Goal: Information Seeking & Learning: Learn about a topic

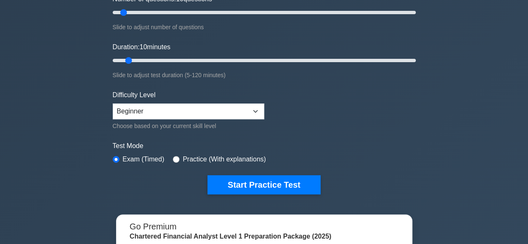
scroll to position [134, 0]
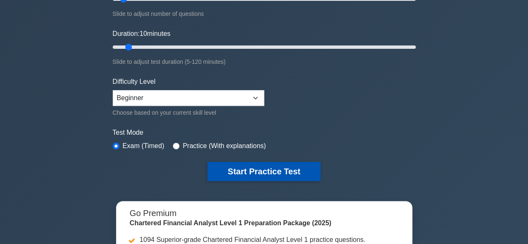
click at [259, 170] on button "Start Practice Test" at bounding box center [263, 171] width 113 height 19
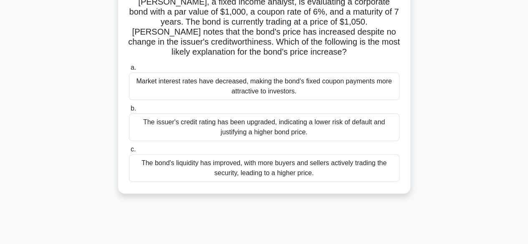
scroll to position [67, 0]
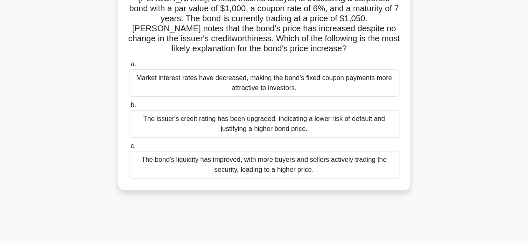
click at [263, 161] on div "The bond's liquidity has improved, with more buyers and sellers actively tradin…" at bounding box center [264, 165] width 270 height 28
click at [129, 149] on input "c. The bond's liquidity has improved, with more buyers and sellers actively tra…" at bounding box center [129, 146] width 0 height 5
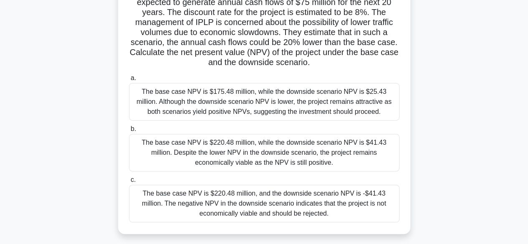
scroll to position [100, 0]
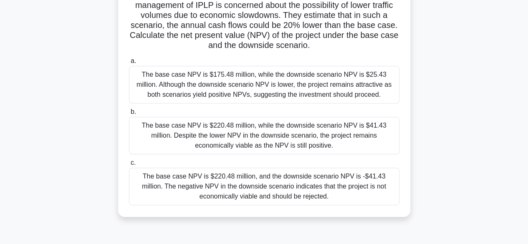
click at [267, 187] on div "The base case NPV is $220.48 million, and the downside scenario NPV is -$41.43 …" at bounding box center [264, 187] width 270 height 38
click at [129, 166] on input "c. The base case NPV is $220.48 million, and the downside scenario NPV is -$41.…" at bounding box center [129, 162] width 0 height 5
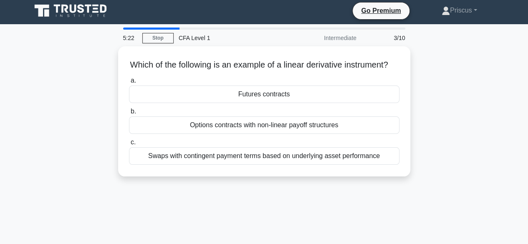
scroll to position [0, 0]
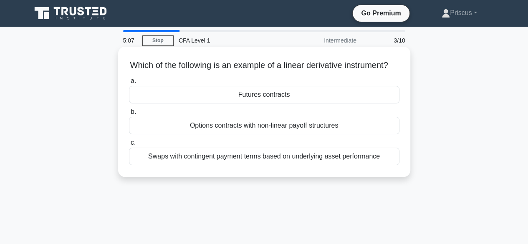
click at [274, 161] on div "Swaps with contingent payment terms based on underlying asset performance" at bounding box center [264, 157] width 270 height 18
click at [129, 146] on input "c. Swaps with contingent payment terms based on underlying asset performance" at bounding box center [129, 142] width 0 height 5
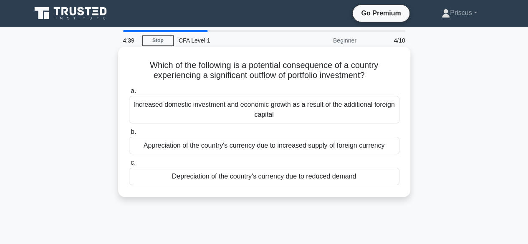
click at [239, 179] on div "Depreciation of the country's currency due to reduced demand" at bounding box center [264, 177] width 270 height 18
click at [129, 166] on input "c. Depreciation of the country's currency due to reduced demand" at bounding box center [129, 162] width 0 height 5
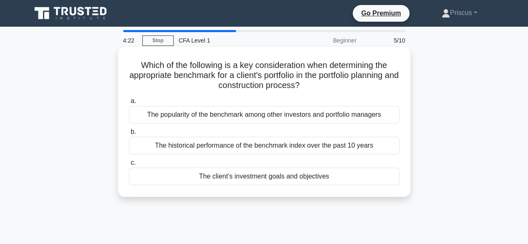
click at [239, 145] on div "The historical performance of the benchmark index over the past 10 years" at bounding box center [264, 146] width 270 height 18
click at [129, 135] on input "b. The historical performance of the benchmark index over the past 10 years" at bounding box center [129, 131] width 0 height 5
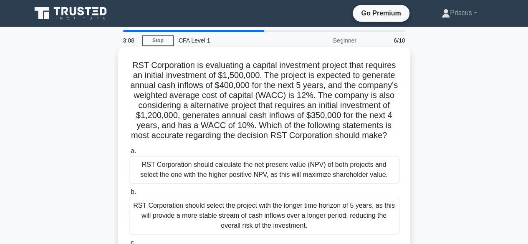
click at [218, 170] on div "RST Corporation should calculate the net present value (NPV) of both projects a…" at bounding box center [264, 170] width 270 height 28
click at [129, 154] on input "a. RST Corporation should calculate the net present value (NPV) of both project…" at bounding box center [129, 151] width 0 height 5
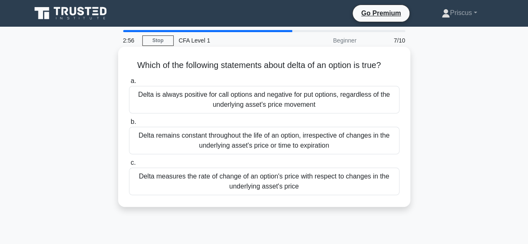
click at [212, 94] on div "Delta is always positive for call options and negative for put options, regardl…" at bounding box center [264, 100] width 270 height 28
click at [129, 84] on input "a. Delta is always positive for call options and negative for put options, rega…" at bounding box center [129, 80] width 0 height 5
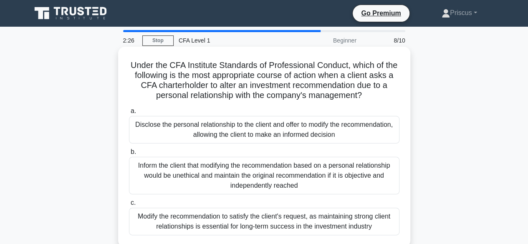
click at [228, 164] on div "Inform the client that modifying the recommendation based on a personal relatio…" at bounding box center [264, 176] width 270 height 38
click at [129, 155] on input "b. Inform the client that modifying the recommendation based on a personal rela…" at bounding box center [129, 151] width 0 height 5
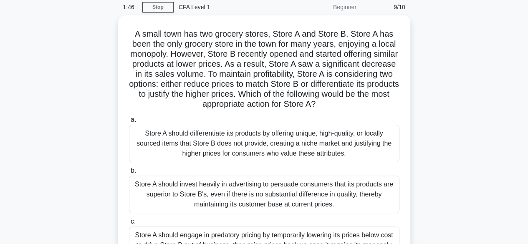
scroll to position [50, 0]
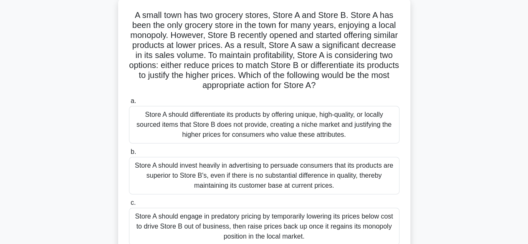
click at [246, 115] on div "Store A should differentiate its products by offering unique, high-quality, or …" at bounding box center [264, 125] width 270 height 38
click at [129, 104] on input "a. Store A should differentiate its products by offering unique, high-quality, …" at bounding box center [129, 100] width 0 height 5
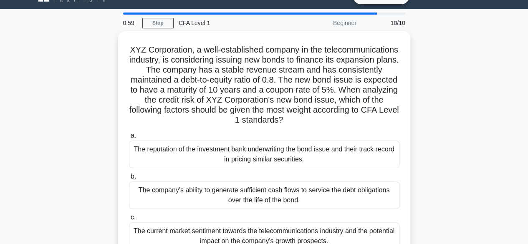
scroll to position [33, 0]
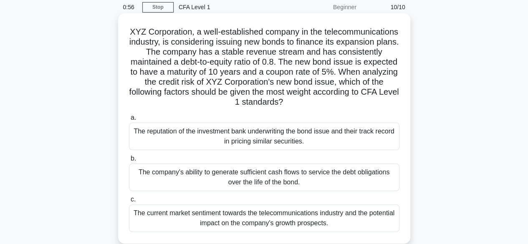
click at [246, 174] on div "The company's ability to generate sufficient cash flows to service the debt obl…" at bounding box center [264, 178] width 270 height 28
click at [129, 161] on input "b. The company's ability to generate sufficient cash flows to service the debt …" at bounding box center [129, 158] width 0 height 5
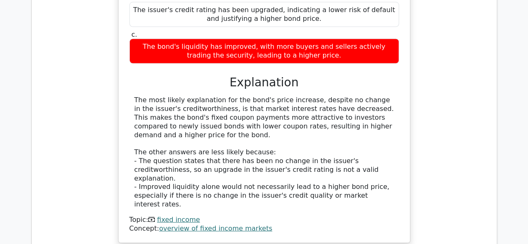
scroll to position [885, 0]
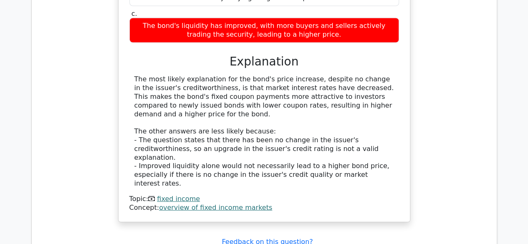
click at [185, 195] on link "fixed income" at bounding box center [178, 199] width 43 height 8
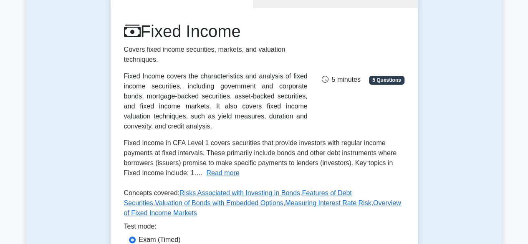
scroll to position [100, 0]
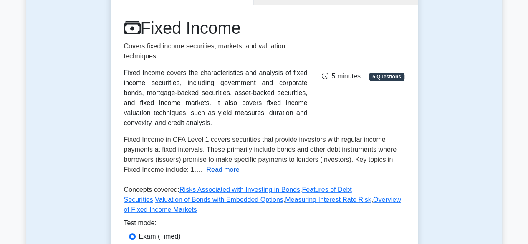
click at [224, 170] on button "Read more" at bounding box center [222, 170] width 33 height 10
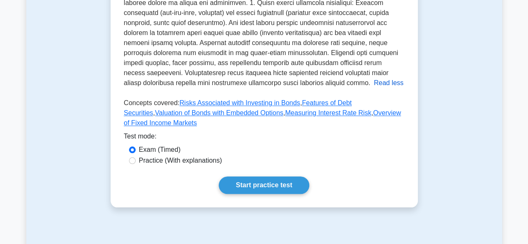
scroll to position [367, 0]
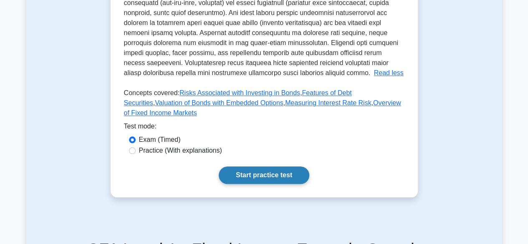
click at [232, 167] on link "Start practice test" at bounding box center [264, 176] width 91 height 18
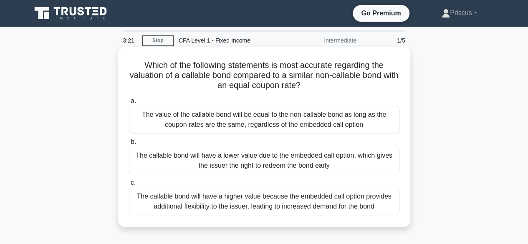
click at [232, 119] on div "The value of the callable bond will be equal to the non-callable bond as long a…" at bounding box center [264, 120] width 270 height 28
click at [129, 104] on input "a. The value of the callable bond will be equal to the non-callable bond as lon…" at bounding box center [129, 100] width 0 height 5
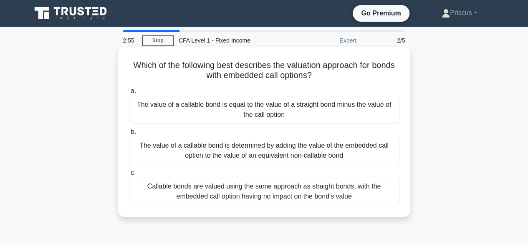
click at [247, 188] on div "Callable bonds are valued using the same approach as straight bonds, with the e…" at bounding box center [264, 192] width 270 height 28
click at [129, 176] on input "c. Callable bonds are valued using the same approach as straight bonds, with th…" at bounding box center [129, 172] width 0 height 5
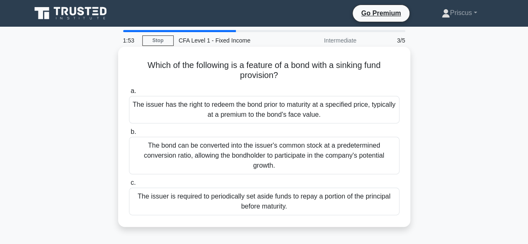
click at [252, 107] on div "The issuer has the right to redeem the bond prior to maturity at a specified pr…" at bounding box center [264, 110] width 270 height 28
click at [129, 94] on input "a. The issuer has the right to redeem the bond prior to maturity at a specified…" at bounding box center [129, 90] width 0 height 5
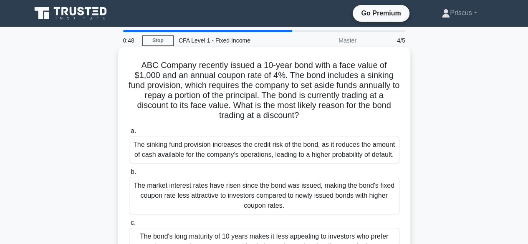
click at [263, 146] on div "The sinking fund provision increases the credit risk of the bond, as it reduces…" at bounding box center [264, 150] width 270 height 28
click at [129, 134] on input "a. The sinking fund provision increases the credit risk of the bond, as it redu…" at bounding box center [129, 131] width 0 height 5
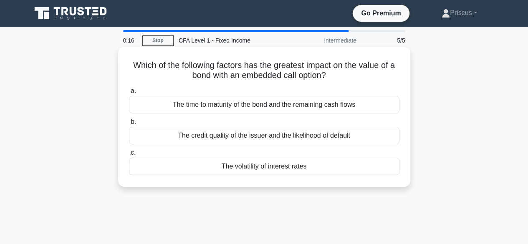
click at [270, 107] on div "The time to maturity of the bond and the remaining cash flows" at bounding box center [264, 105] width 270 height 18
click at [129, 94] on input "a. The time to maturity of the bond and the remaining cash flows" at bounding box center [129, 90] width 0 height 5
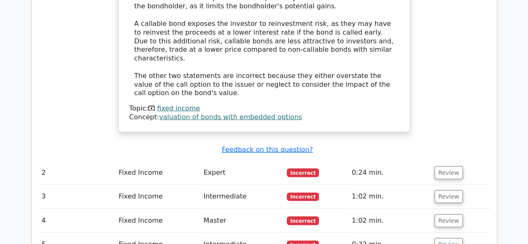
scroll to position [901, 0]
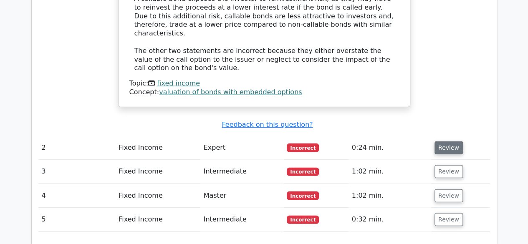
click at [449, 141] on button "Review" at bounding box center [448, 147] width 28 height 13
click at [446, 141] on button "Review" at bounding box center [448, 147] width 28 height 13
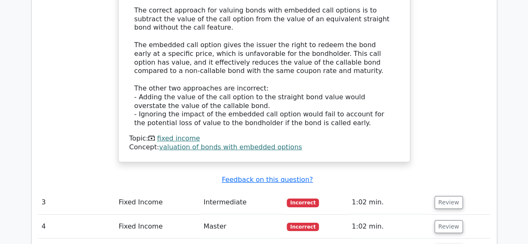
scroll to position [1285, 0]
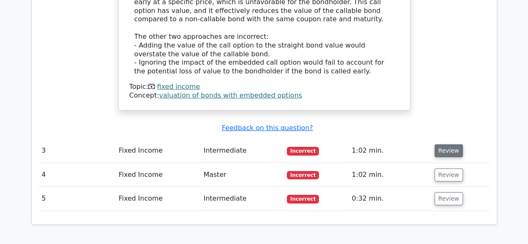
click at [444, 144] on button "Review" at bounding box center [448, 150] width 28 height 13
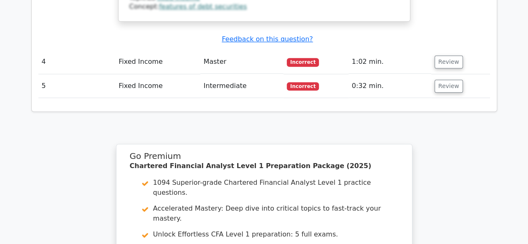
scroll to position [1736, 0]
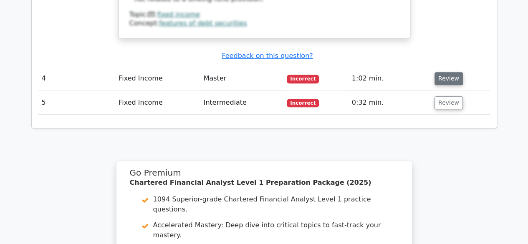
click at [437, 72] on button "Review" at bounding box center [448, 78] width 28 height 13
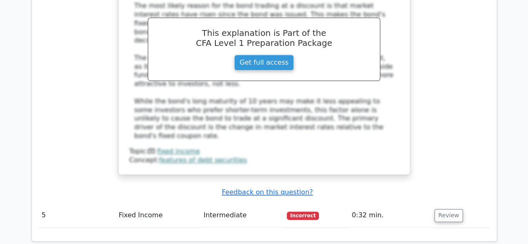
scroll to position [2087, 0]
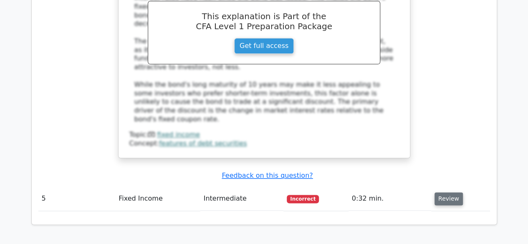
click at [442, 192] on button "Review" at bounding box center [448, 198] width 28 height 13
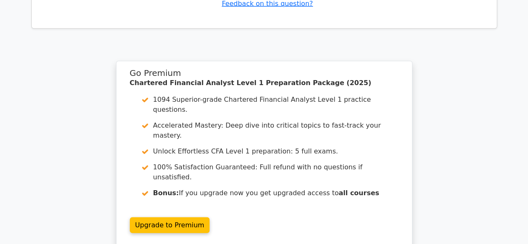
scroll to position [2621, 0]
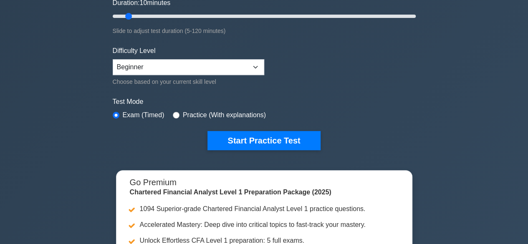
scroll to position [167, 0]
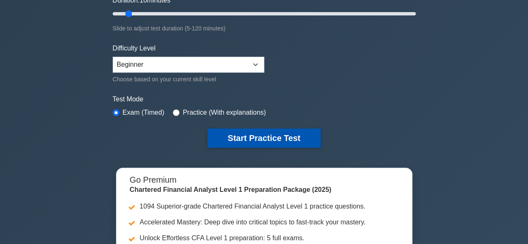
click at [248, 141] on button "Start Practice Test" at bounding box center [263, 138] width 113 height 19
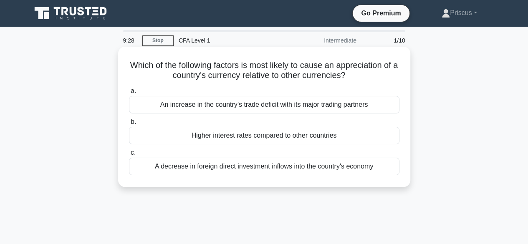
click at [247, 137] on div "Higher interest rates compared to other countries" at bounding box center [264, 136] width 270 height 18
click at [129, 125] on input "b. Higher interest rates compared to other countries" at bounding box center [129, 121] width 0 height 5
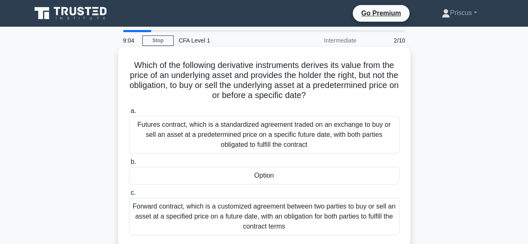
click at [261, 179] on div "Option" at bounding box center [264, 176] width 270 height 18
click at [129, 165] on input "b. Option" at bounding box center [129, 161] width 0 height 5
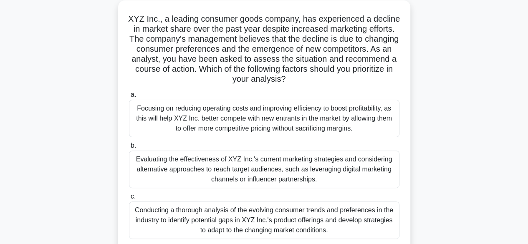
scroll to position [50, 0]
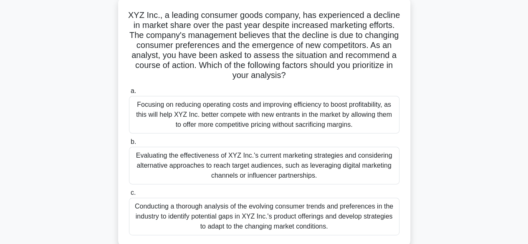
click at [250, 167] on div "Evaluating the effectiveness of XYZ Inc.'s current marketing strategies and con…" at bounding box center [264, 166] width 270 height 38
click at [129, 145] on input "b. Evaluating the effectiveness of XYZ Inc.'s current marketing strategies and …" at bounding box center [129, 141] width 0 height 5
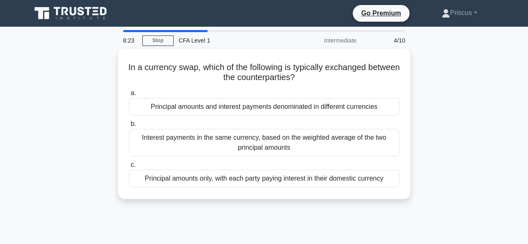
scroll to position [0, 0]
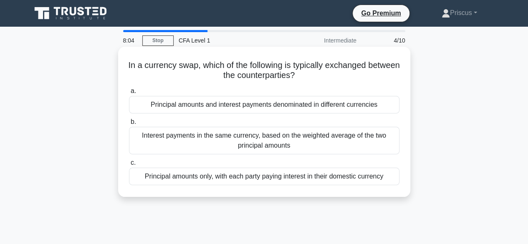
click at [250, 150] on div "Interest payments in the same currency, based on the weighted average of the tw…" at bounding box center [264, 141] width 270 height 28
click at [129, 125] on input "b. Interest payments in the same currency, based on the weighted average of the…" at bounding box center [129, 121] width 0 height 5
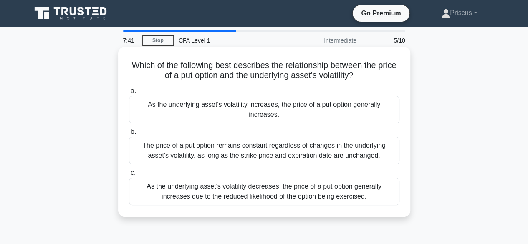
click at [251, 180] on div "As the underlying asset's volatility decreases, the price of a put option gener…" at bounding box center [264, 192] width 270 height 28
click at [129, 176] on input "c. As the underlying asset's volatility decreases, the price of a put option ge…" at bounding box center [129, 172] width 0 height 5
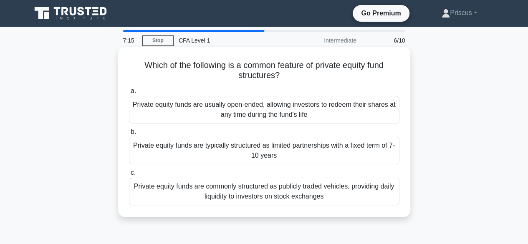
click at [253, 116] on div "Private equity funds are usually open-ended, allowing investors to redeem their…" at bounding box center [264, 110] width 270 height 28
click at [129, 94] on input "a. Private equity funds are usually open-ended, allowing investors to redeem th…" at bounding box center [129, 90] width 0 height 5
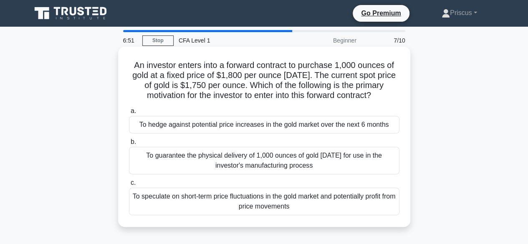
click at [254, 116] on label "a. To hedge against potential price increases in the gold market over the next …" at bounding box center [264, 120] width 270 height 28
click at [129, 114] on input "a. To hedge against potential price increases in the gold market over the next …" at bounding box center [129, 110] width 0 height 5
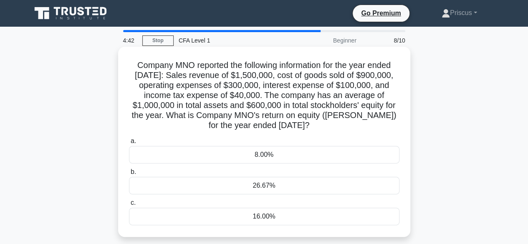
click at [215, 185] on div "26.67%" at bounding box center [264, 186] width 270 height 18
click at [129, 175] on input "b. 26.67%" at bounding box center [129, 171] width 0 height 5
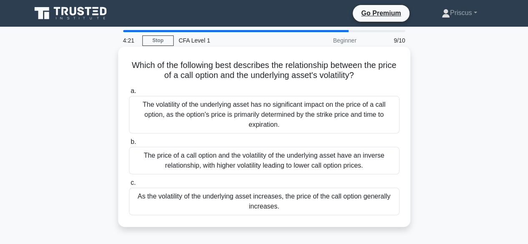
click at [209, 161] on div "The price of a call option and the volatility of the underlying asset have an i…" at bounding box center [264, 161] width 270 height 28
click at [129, 145] on input "b. The price of a call option and the volatility of the underlying asset have a…" at bounding box center [129, 141] width 0 height 5
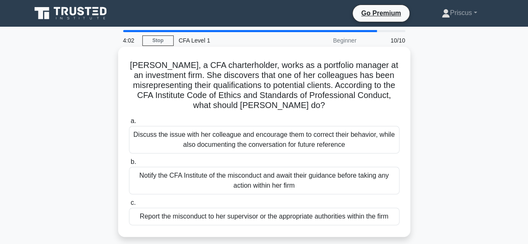
click at [200, 222] on div "Report the misconduct to her supervisor or the appropriate authorities within t…" at bounding box center [264, 217] width 270 height 18
click at [129, 206] on input "c. Report the misconduct to her supervisor or the appropriate authorities withi…" at bounding box center [129, 202] width 0 height 5
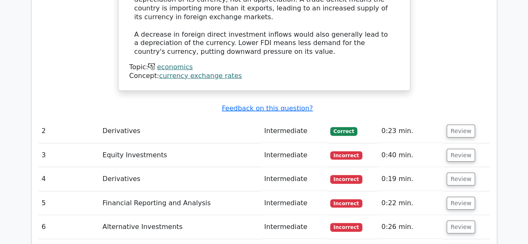
scroll to position [918, 0]
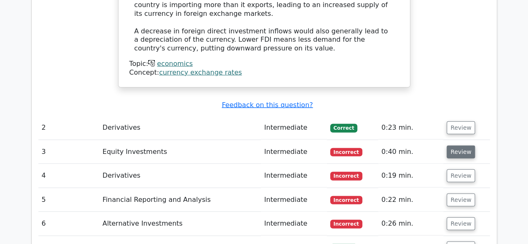
click at [450, 146] on button "Review" at bounding box center [461, 152] width 28 height 13
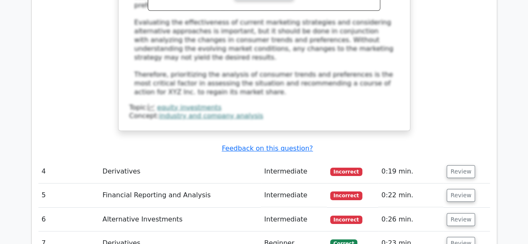
scroll to position [1436, 0]
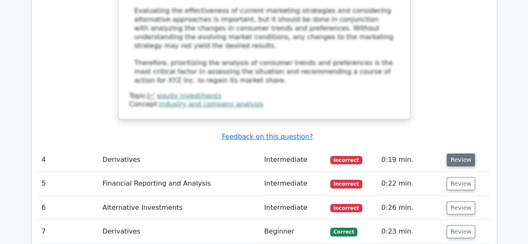
click at [460, 154] on button "Review" at bounding box center [461, 160] width 28 height 13
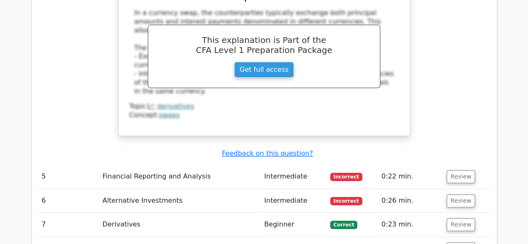
scroll to position [1803, 0]
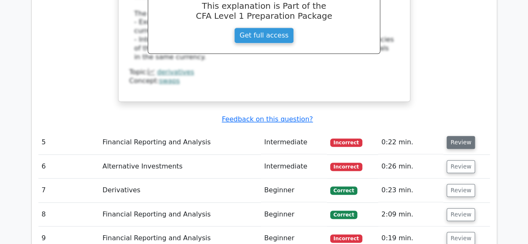
click at [462, 136] on button "Review" at bounding box center [461, 142] width 28 height 13
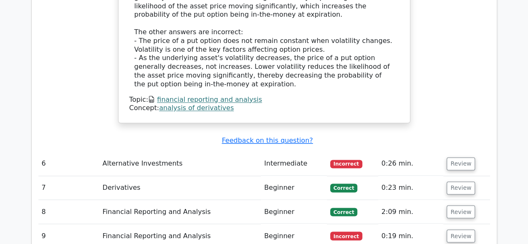
scroll to position [2220, 0]
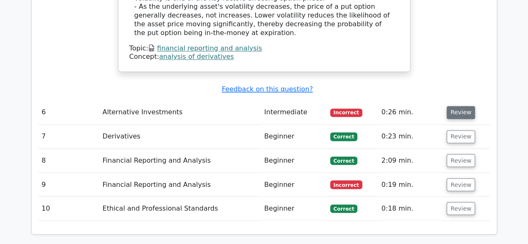
click at [457, 106] on button "Review" at bounding box center [461, 112] width 28 height 13
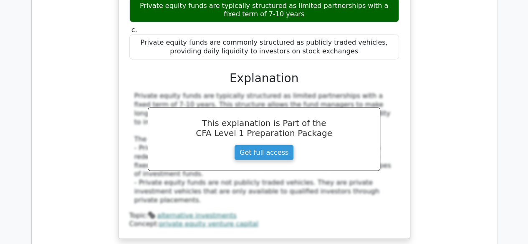
scroll to position [2487, 0]
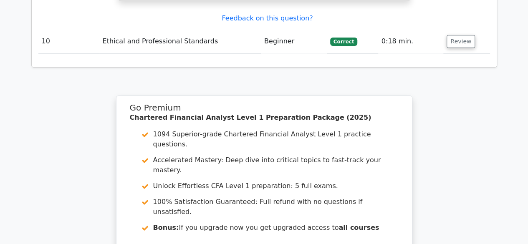
scroll to position [3155, 0]
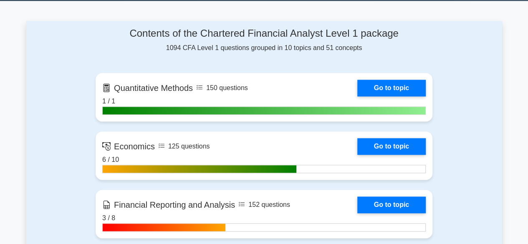
scroll to position [501, 0]
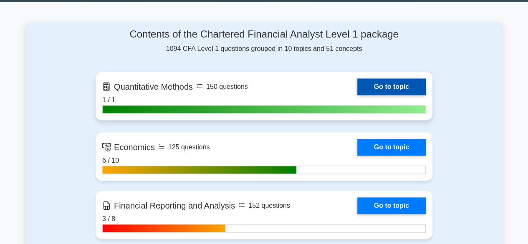
click at [375, 86] on link "Go to topic" at bounding box center [391, 86] width 68 height 17
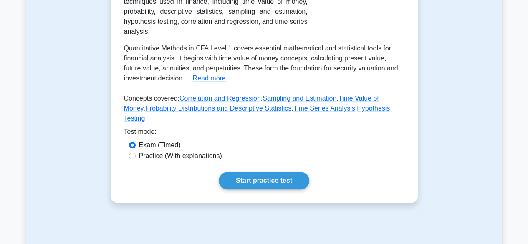
scroll to position [200, 0]
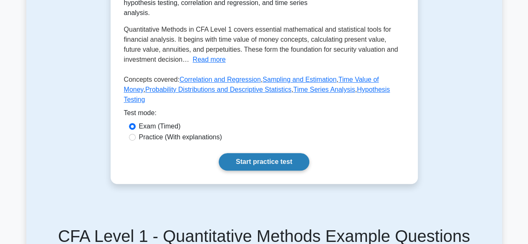
click at [276, 170] on link "Start practice test" at bounding box center [264, 162] width 91 height 18
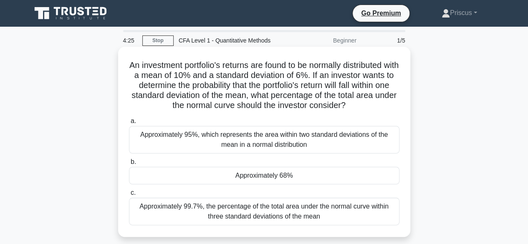
click at [264, 176] on div "Approximately 68%" at bounding box center [264, 176] width 270 height 18
click at [129, 165] on input "b. Approximately 68%" at bounding box center [129, 161] width 0 height 5
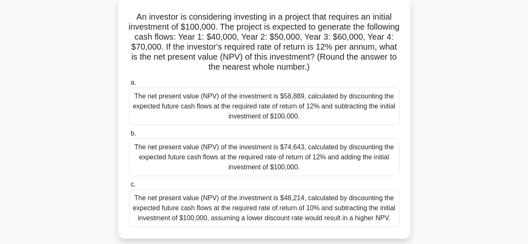
scroll to position [33, 0]
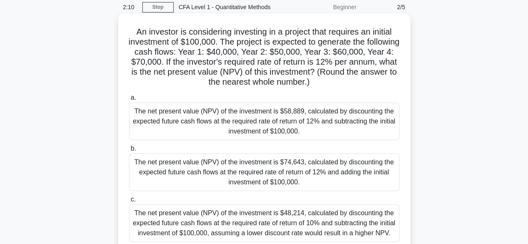
click at [208, 175] on div "The net present value (NPV) of the investment is $74,643, calculated by discoun…" at bounding box center [264, 173] width 270 height 38
click at [129, 151] on input "b. The net present value (NPV) of the investment is $74,643, calculated by disc…" at bounding box center [129, 148] width 0 height 5
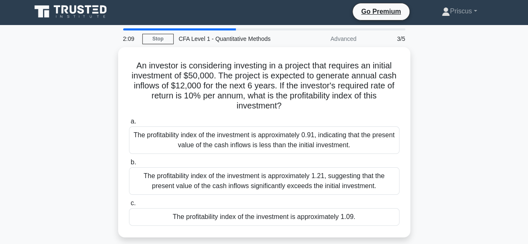
scroll to position [0, 0]
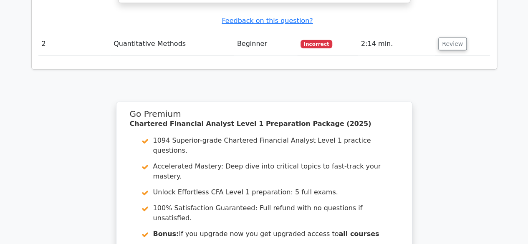
scroll to position [1068, 0]
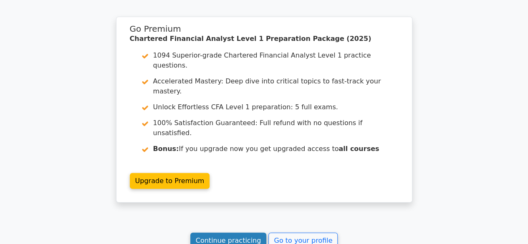
click at [242, 233] on link "Continue practicing" at bounding box center [228, 241] width 76 height 16
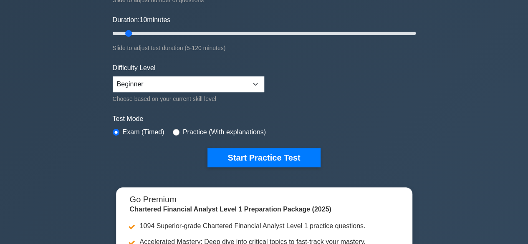
scroll to position [117, 0]
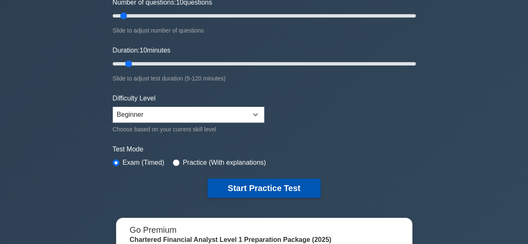
click at [248, 183] on button "Start Practice Test" at bounding box center [263, 188] width 113 height 19
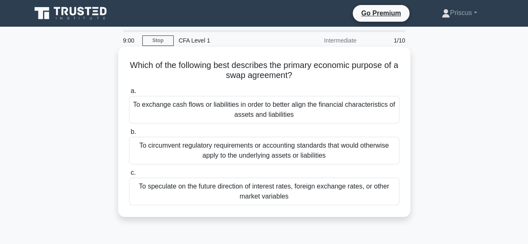
click at [271, 111] on div "To exchange cash flows or liabilities in order to better align the financial ch…" at bounding box center [264, 110] width 270 height 28
click at [129, 94] on input "a. To exchange cash flows or liabilities in order to better align the financial…" at bounding box center [129, 90] width 0 height 5
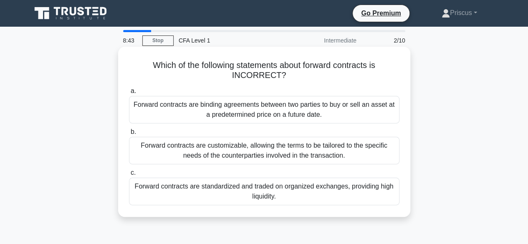
click at [276, 108] on div "Forward contracts are binding agreements between two parties to buy or sell an …" at bounding box center [264, 110] width 270 height 28
click at [129, 94] on input "a. Forward contracts are binding agreements between two parties to buy or sell …" at bounding box center [129, 90] width 0 height 5
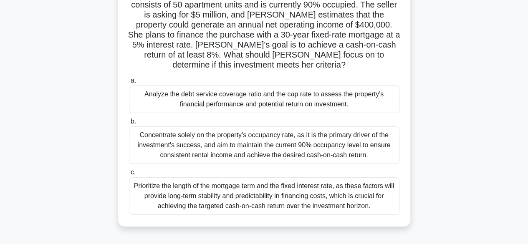
scroll to position [83, 0]
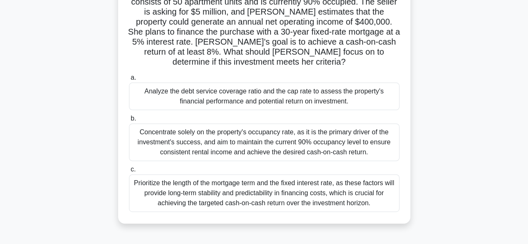
click at [275, 97] on div "Analyze the debt service coverage ratio and the cap rate to assess the property…" at bounding box center [264, 97] width 270 height 28
click at [129, 81] on input "a. Analyze the debt service coverage ratio and the cap rate to assess the prope…" at bounding box center [129, 77] width 0 height 5
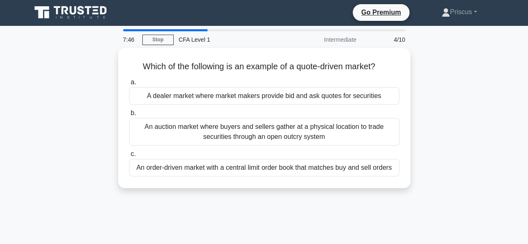
scroll to position [0, 0]
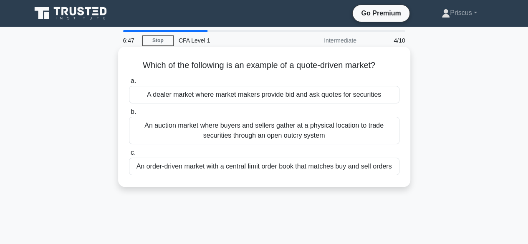
click at [265, 94] on div "A dealer market where market makers provide bid and ask quotes for securities" at bounding box center [264, 95] width 270 height 18
click at [129, 84] on input "a. A dealer market where market makers provide bid and ask quotes for securities" at bounding box center [129, 80] width 0 height 5
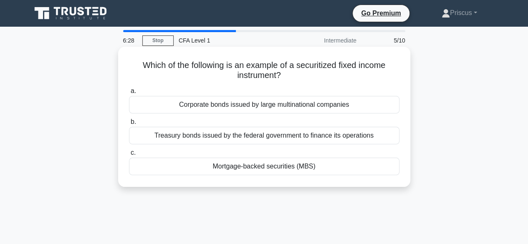
click at [278, 136] on div "Treasury bonds issued by the federal government to finance its operations" at bounding box center [264, 136] width 270 height 18
click at [129, 125] on input "b. Treasury bonds issued by the federal government to finance its operations" at bounding box center [129, 121] width 0 height 5
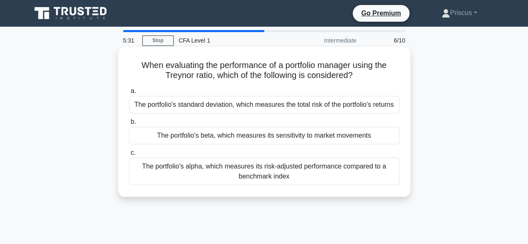
click at [280, 108] on div "The portfolio's standard deviation, which measures the total risk of the portfo…" at bounding box center [264, 105] width 270 height 18
click at [129, 94] on input "a. The portfolio's standard deviation, which measures the total risk of the por…" at bounding box center [129, 90] width 0 height 5
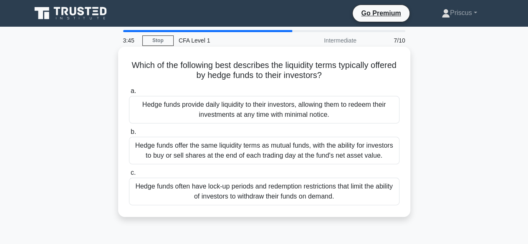
click at [285, 151] on div "Hedge funds offer the same liquidity terms as mutual funds, with the ability fo…" at bounding box center [264, 151] width 270 height 28
click at [129, 135] on input "b. Hedge funds offer the same liquidity terms as mutual funds, with the ability…" at bounding box center [129, 131] width 0 height 5
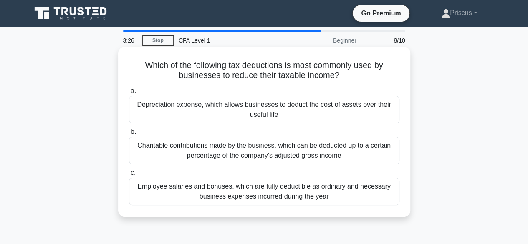
click at [274, 152] on div "Charitable contributions made by the business, which can be deducted up to a ce…" at bounding box center [264, 151] width 270 height 28
click at [129, 135] on input "b. Charitable contributions made by the business, which can be deducted up to a…" at bounding box center [129, 131] width 0 height 5
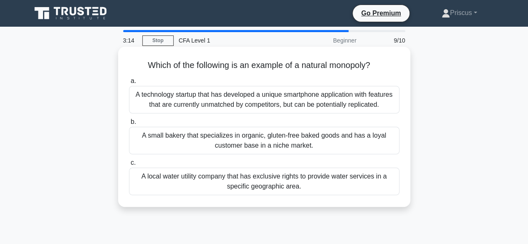
click at [272, 178] on div "A local water utility company that has exclusive rights to provide water servic…" at bounding box center [264, 182] width 270 height 28
click at [129, 166] on input "c. A local water utility company that has exclusive rights to provide water ser…" at bounding box center [129, 162] width 0 height 5
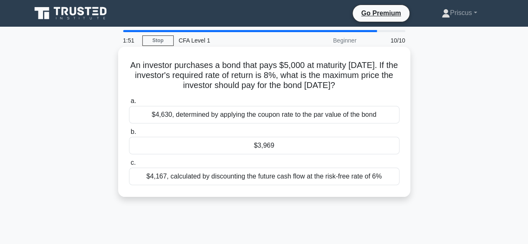
click at [285, 147] on div "$3,969" at bounding box center [264, 146] width 270 height 18
click at [129, 135] on input "b. $3,969" at bounding box center [129, 131] width 0 height 5
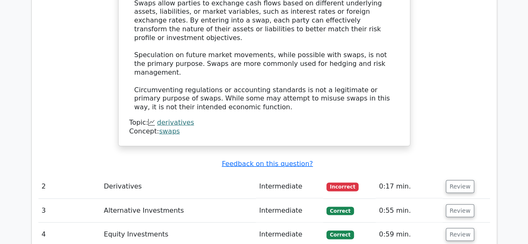
scroll to position [951, 0]
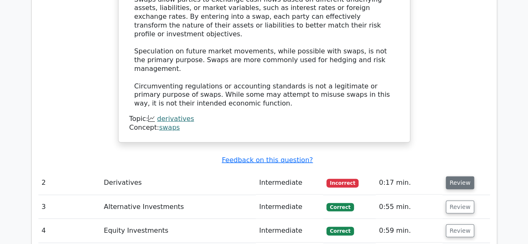
click at [457, 177] on button "Review" at bounding box center [460, 183] width 28 height 13
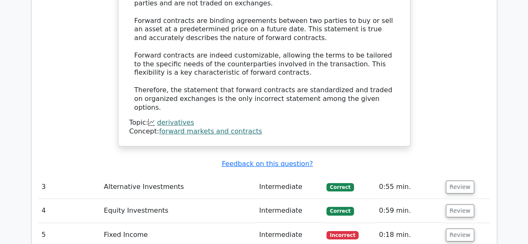
scroll to position [1369, 0]
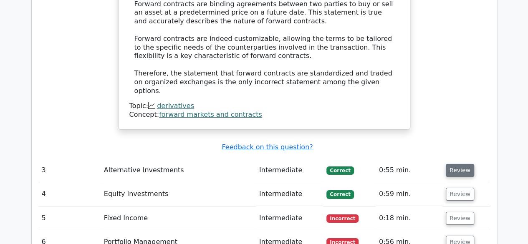
click at [464, 164] on button "Review" at bounding box center [460, 170] width 28 height 13
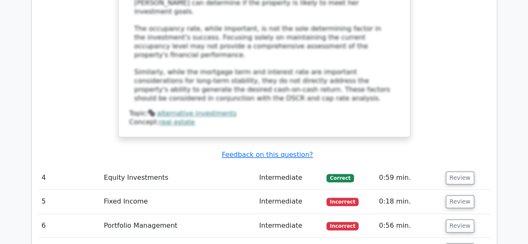
scroll to position [1953, 0]
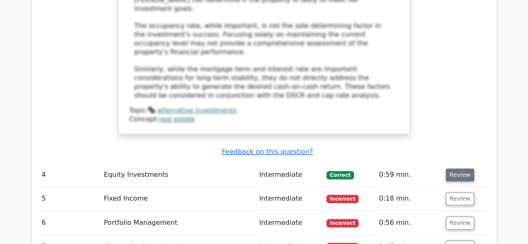
click at [457, 169] on button "Review" at bounding box center [460, 175] width 28 height 13
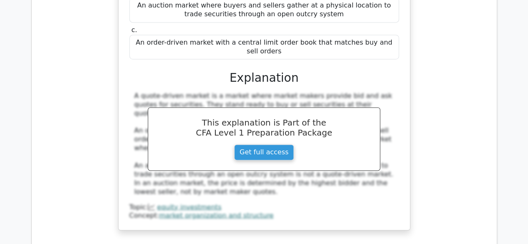
scroll to position [2220, 0]
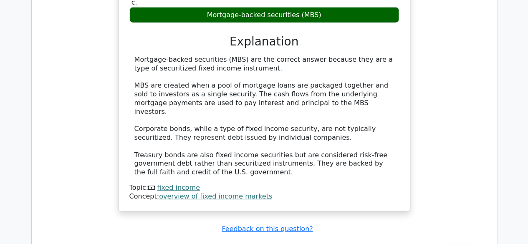
scroll to position [2604, 0]
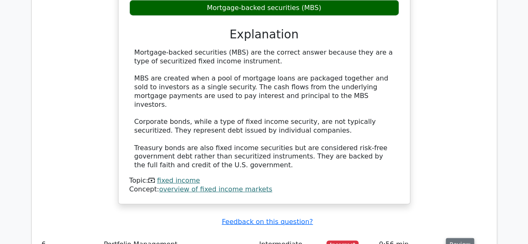
click at [459, 238] on button "Review" at bounding box center [460, 244] width 28 height 13
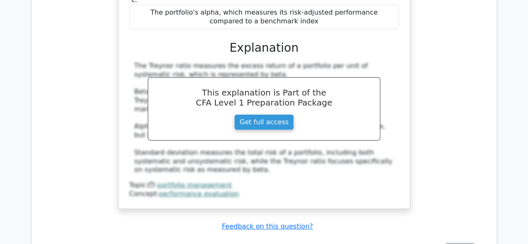
scroll to position [2971, 0]
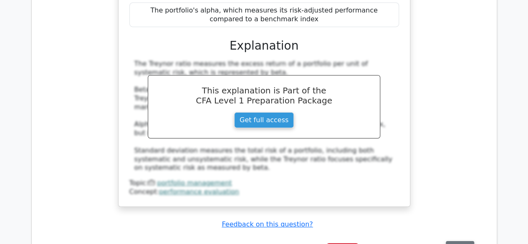
click at [461, 241] on button "Review" at bounding box center [460, 247] width 28 height 13
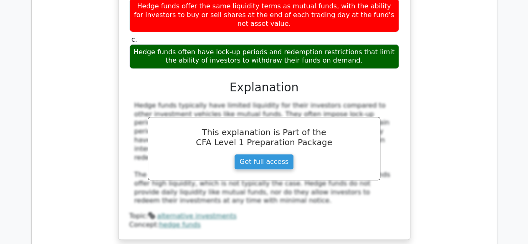
scroll to position [3355, 0]
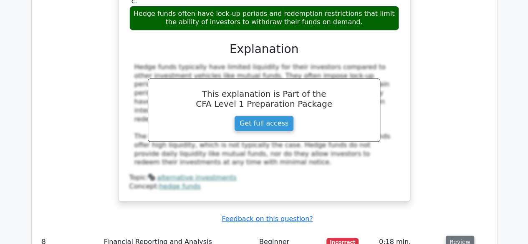
click at [467, 236] on button "Review" at bounding box center [460, 242] width 28 height 13
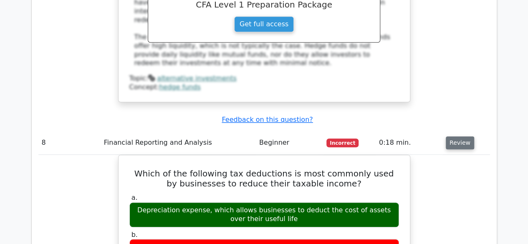
scroll to position [3539, 0]
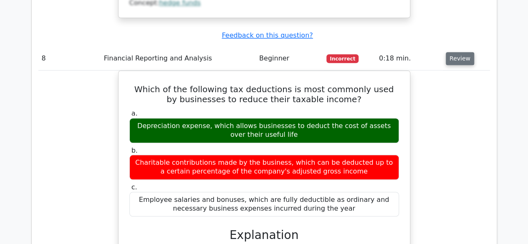
click at [467, 71] on div "Which of the following tax deductions is most commonly used by businesses to re…" at bounding box center [264, 239] width 452 height 336
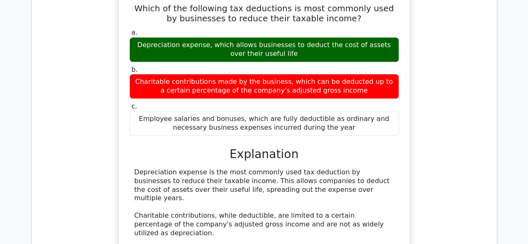
scroll to position [3672, 0]
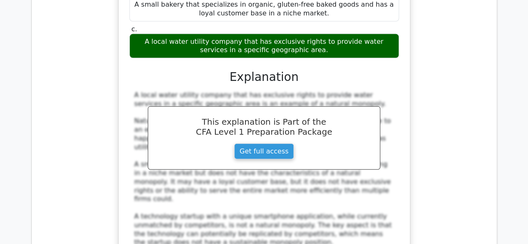
scroll to position [4056, 0]
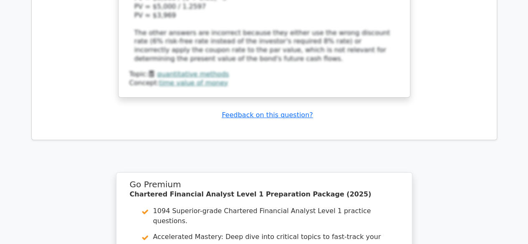
scroll to position [4674, 0]
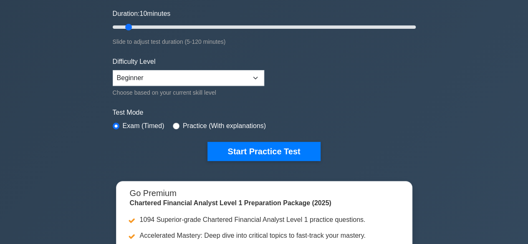
scroll to position [167, 0]
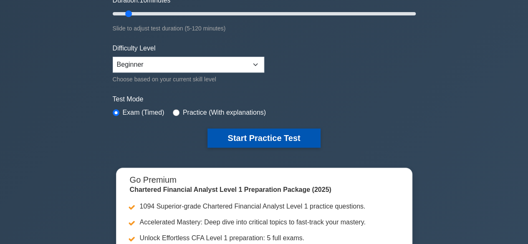
click at [254, 132] on button "Start Practice Test" at bounding box center [263, 138] width 113 height 19
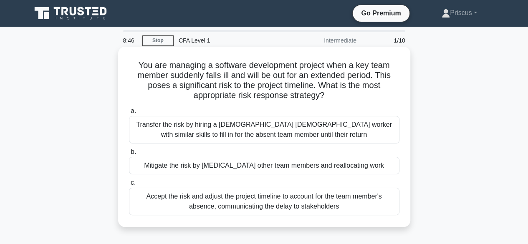
click at [255, 132] on div "Transfer the risk by hiring a [DEMOGRAPHIC_DATA] [DEMOGRAPHIC_DATA] worker with…" at bounding box center [264, 130] width 270 height 28
click at [129, 114] on input "a. Transfer the risk by hiring a temporary contract worker with similar skills …" at bounding box center [129, 110] width 0 height 5
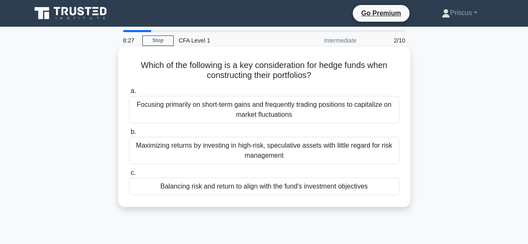
click at [269, 187] on div "Balancing risk and return to align with the fund's investment objectives" at bounding box center [264, 187] width 270 height 18
click at [129, 176] on input "c. Balancing risk and return to align with the fund's investment objectives" at bounding box center [129, 172] width 0 height 5
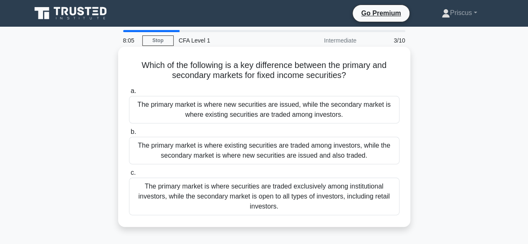
click at [260, 110] on div "The primary market is where new securities are issued, while the secondary mark…" at bounding box center [264, 110] width 270 height 28
click at [129, 94] on input "a. The primary market is where new securities are issued, while the secondary m…" at bounding box center [129, 90] width 0 height 5
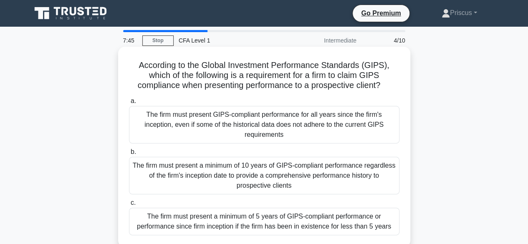
click at [275, 171] on div "The firm must present a minimum of 10 years of GIPS-compliant performance regar…" at bounding box center [264, 176] width 270 height 38
click at [129, 155] on input "b. The firm must present a minimum of 10 years of GIPS-compliant performance re…" at bounding box center [129, 151] width 0 height 5
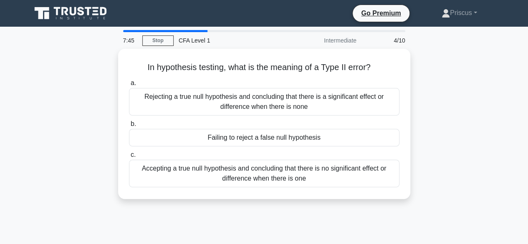
click at [275, 171] on div "Accepting a true null hypothesis and concluding that there is no significant ef…" at bounding box center [264, 174] width 270 height 28
click at [129, 158] on input "c. Accepting a true null hypothesis and concluding that there is no significant…" at bounding box center [129, 154] width 0 height 5
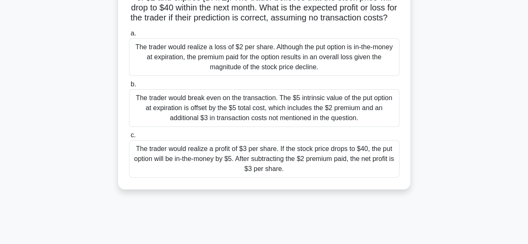
scroll to position [100, 0]
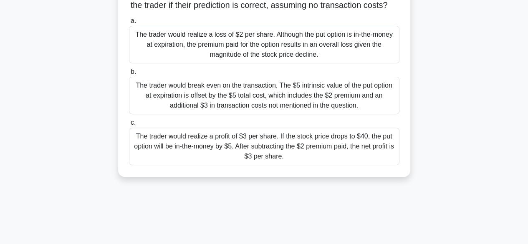
click at [273, 153] on div "The trader would realize a profit of $3 per share. If the stock price drops to …" at bounding box center [264, 147] width 270 height 38
click at [129, 126] on input "c. The trader would realize a profit of $3 per share. If the stock price drops …" at bounding box center [129, 122] width 0 height 5
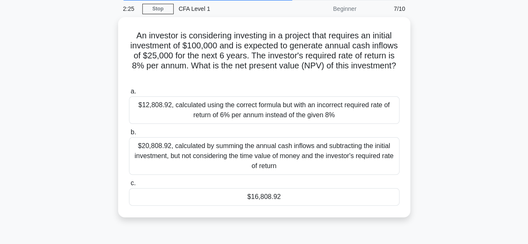
scroll to position [33, 0]
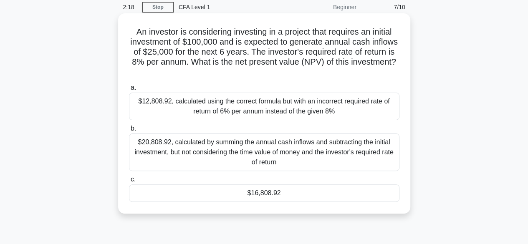
click at [273, 184] on label "c. $16,808.92" at bounding box center [264, 188] width 270 height 28
click at [129, 182] on input "c. $16,808.92" at bounding box center [129, 179] width 0 height 5
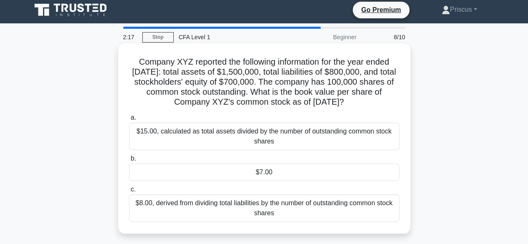
scroll to position [0, 0]
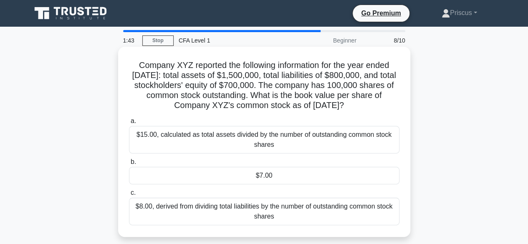
click at [279, 184] on div "$7.00" at bounding box center [264, 176] width 270 height 18
click at [129, 165] on input "b. $7.00" at bounding box center [129, 161] width 0 height 5
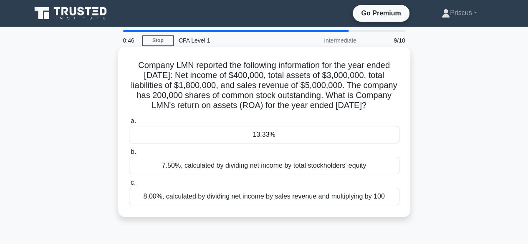
click at [275, 144] on div "13.33%" at bounding box center [264, 135] width 270 height 18
click at [129, 124] on input "a. 13.33%" at bounding box center [129, 121] width 0 height 5
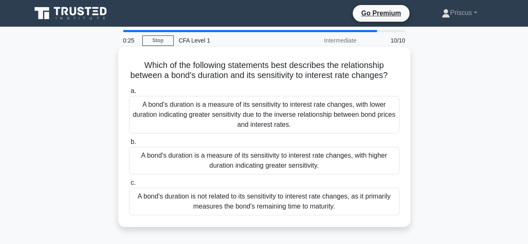
click at [264, 123] on div "A bond's duration is a measure of its sensitivity to interest rate changes, wit…" at bounding box center [264, 115] width 270 height 38
click at [129, 94] on input "a. A bond's duration is a measure of its sensitivity to interest rate changes, …" at bounding box center [129, 90] width 0 height 5
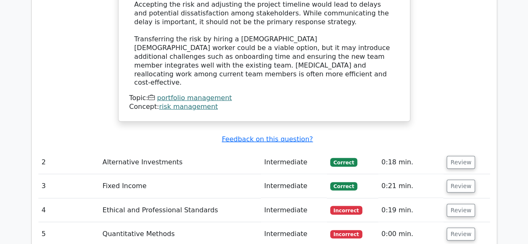
scroll to position [972, 0]
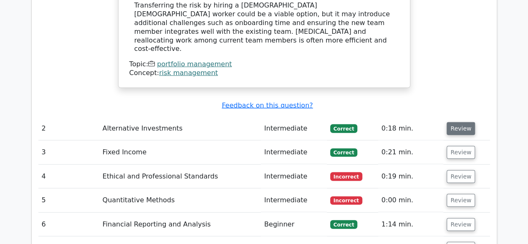
click at [455, 122] on button "Review" at bounding box center [461, 128] width 28 height 13
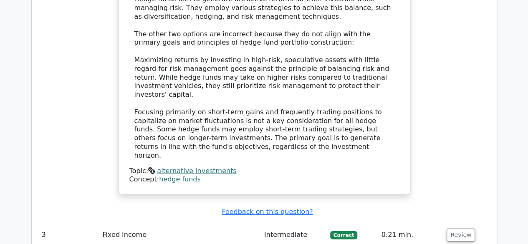
scroll to position [1340, 0]
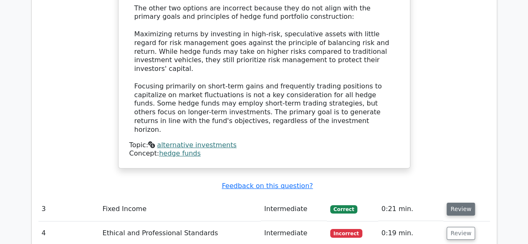
click at [461, 203] on button "Review" at bounding box center [461, 209] width 28 height 13
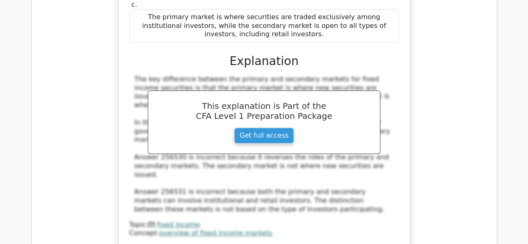
scroll to position [1707, 0]
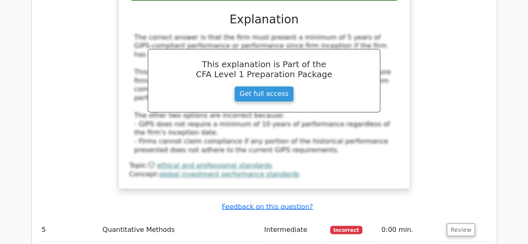
scroll to position [2191, 0]
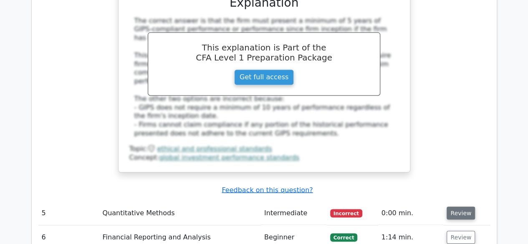
click at [465, 207] on button "Review" at bounding box center [461, 213] width 28 height 13
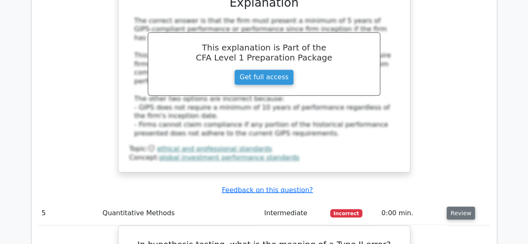
click at [464, 207] on button "Review" at bounding box center [461, 213] width 28 height 13
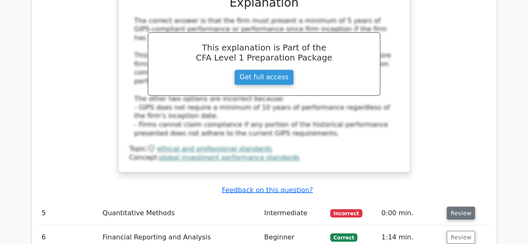
click at [464, 207] on button "Review" at bounding box center [461, 213] width 28 height 13
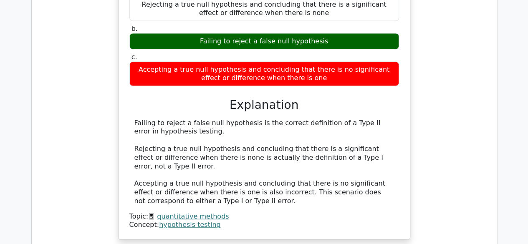
scroll to position [2525, 0]
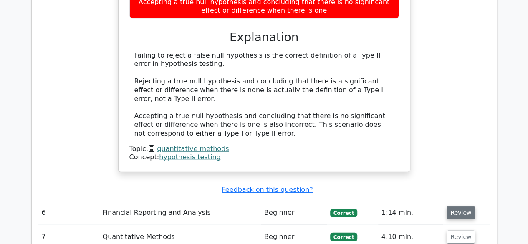
click at [464, 207] on button "Review" at bounding box center [461, 213] width 28 height 13
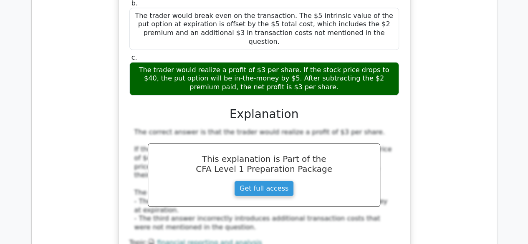
scroll to position [2892, 0]
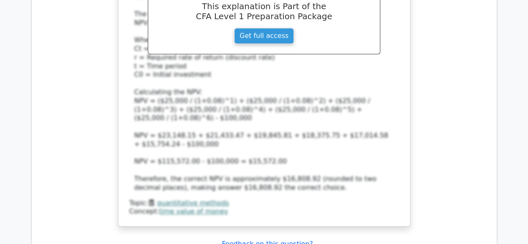
scroll to position [3443, 0]
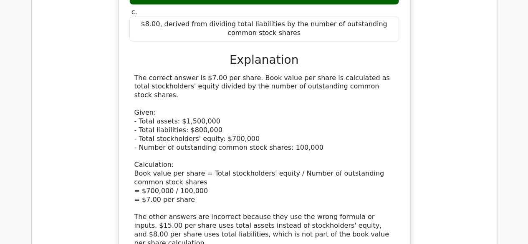
scroll to position [3860, 0]
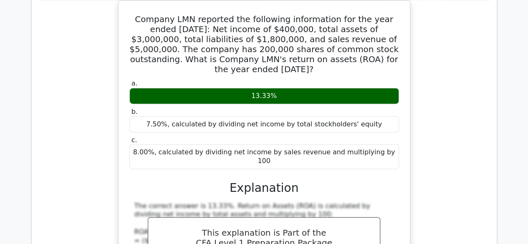
scroll to position [4227, 0]
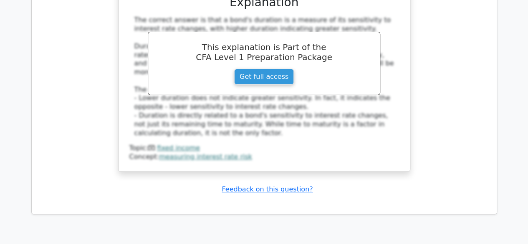
scroll to position [4761, 0]
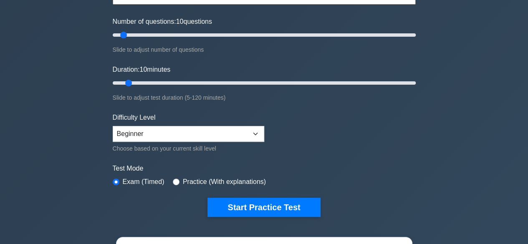
scroll to position [83, 0]
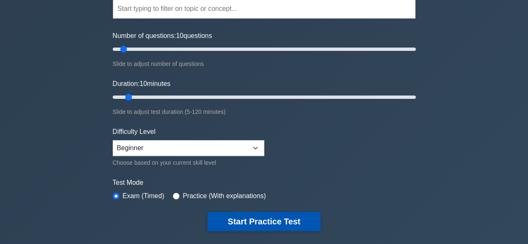
click at [241, 217] on button "Start Practice Test" at bounding box center [263, 221] width 113 height 19
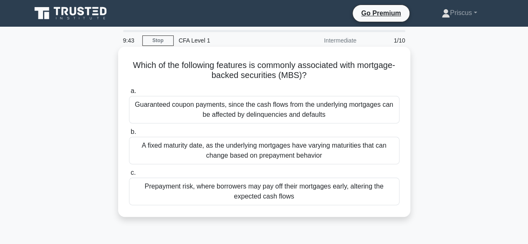
click at [235, 150] on div "A fixed maturity date, as the underlying mortgages have varying maturities that…" at bounding box center [264, 151] width 270 height 28
click at [129, 135] on input "b. A fixed maturity date, as the underlying mortgages have varying maturities t…" at bounding box center [129, 131] width 0 height 5
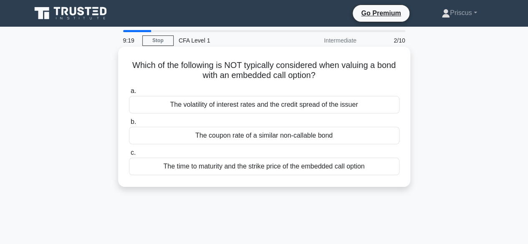
click at [230, 169] on div "The time to maturity and the strike price of the embedded call option" at bounding box center [264, 167] width 270 height 18
click at [129, 156] on input "c. The time to maturity and the strike price of the embedded call option" at bounding box center [129, 152] width 0 height 5
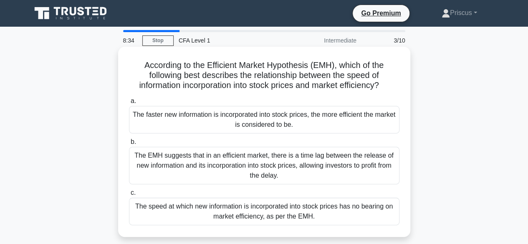
click at [252, 167] on div "The EMH suggests that in an efficient market, there is a time lag between the r…" at bounding box center [264, 166] width 270 height 38
click at [129, 145] on input "b. The EMH suggests that in an efficient market, there is a time lag between th…" at bounding box center [129, 141] width 0 height 5
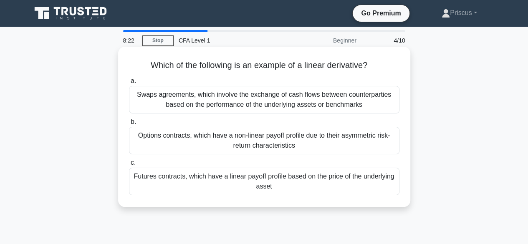
click at [255, 97] on div "Swaps agreements, which involve the exchange of cash flows between counterparti…" at bounding box center [264, 100] width 270 height 28
click at [129, 84] on input "a. Swaps agreements, which involve the exchange of cash flows between counterpa…" at bounding box center [129, 80] width 0 height 5
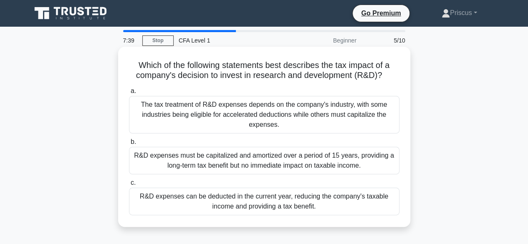
click at [249, 119] on div "The tax treatment of R&D expenses depends on the company's industry, with some …" at bounding box center [264, 115] width 270 height 38
click at [129, 94] on input "a. The tax treatment of R&D expenses depends on the company's industry, with so…" at bounding box center [129, 90] width 0 height 5
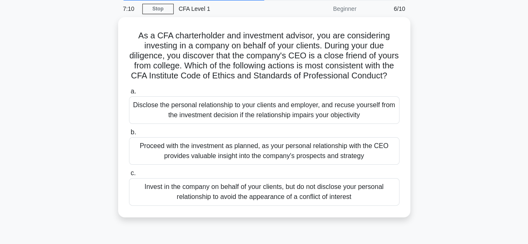
scroll to position [33, 0]
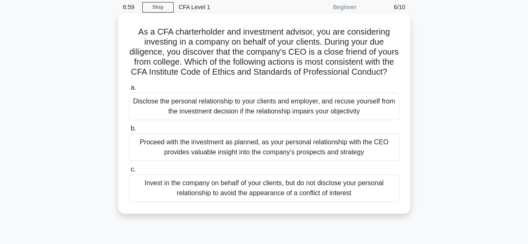
click at [244, 199] on div "Invest in the company on behalf of your clients, but do not disclose your perso…" at bounding box center [264, 188] width 270 height 28
click at [129, 172] on input "c. Invest in the company on behalf of your clients, but do not disclose your pe…" at bounding box center [129, 169] width 0 height 5
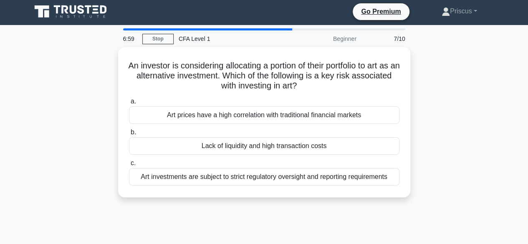
scroll to position [0, 0]
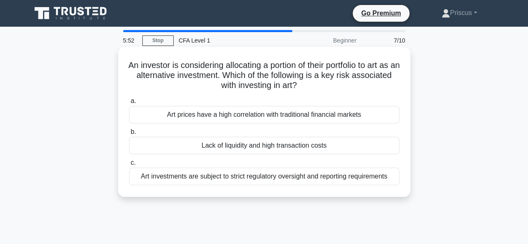
click at [245, 180] on div "Art investments are subject to strict regulatory oversight and reporting requir…" at bounding box center [264, 177] width 270 height 18
click at [129, 166] on input "c. Art investments are subject to strict regulatory oversight and reporting req…" at bounding box center [129, 162] width 0 height 5
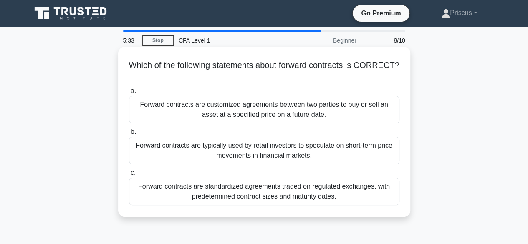
click at [241, 107] on div "Forward contracts are customized agreements between two parties to buy or sell …" at bounding box center [264, 110] width 270 height 28
click at [129, 94] on input "a. Forward contracts are customized agreements between two parties to buy or se…" at bounding box center [129, 90] width 0 height 5
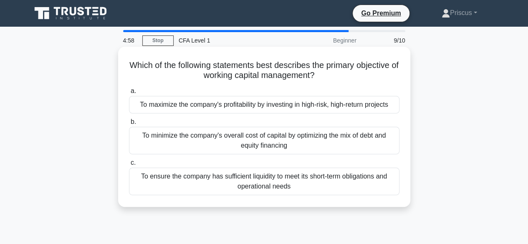
click at [241, 182] on div "To ensure the company has sufficient liquidity to meet its short-term obligatio…" at bounding box center [264, 182] width 270 height 28
click at [129, 166] on input "c. To ensure the company has sufficient liquidity to meet its short-term obliga…" at bounding box center [129, 162] width 0 height 5
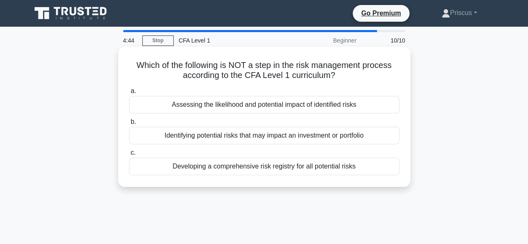
click at [236, 169] on div "Developing a comprehensive risk registry for all potential risks" at bounding box center [264, 167] width 270 height 18
click at [129, 156] on input "c. Developing a comprehensive risk registry for all potential risks" at bounding box center [129, 152] width 0 height 5
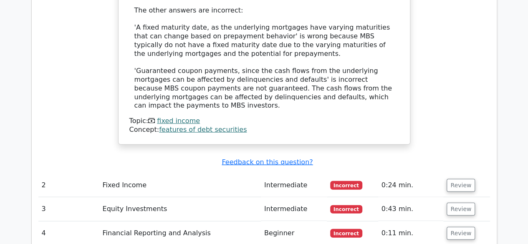
scroll to position [985, 0]
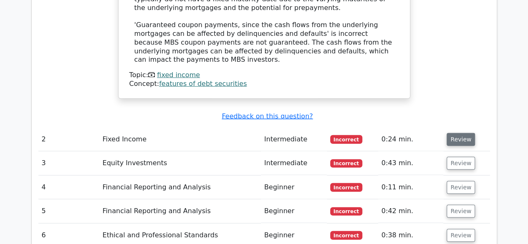
click at [453, 133] on button "Review" at bounding box center [461, 139] width 28 height 13
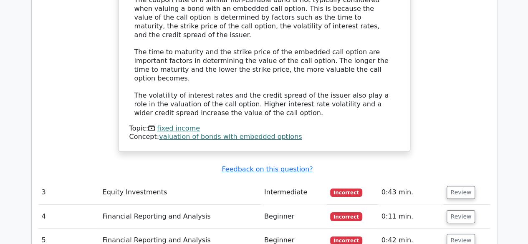
scroll to position [1369, 0]
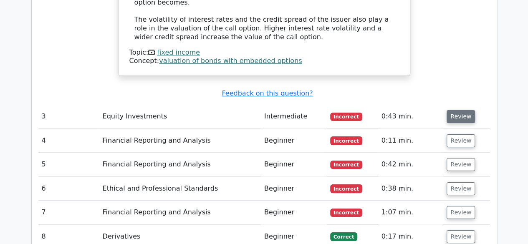
click at [458, 110] on button "Review" at bounding box center [461, 116] width 28 height 13
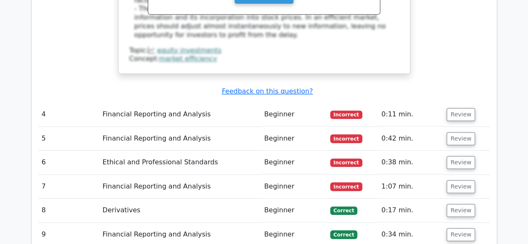
scroll to position [1753, 0]
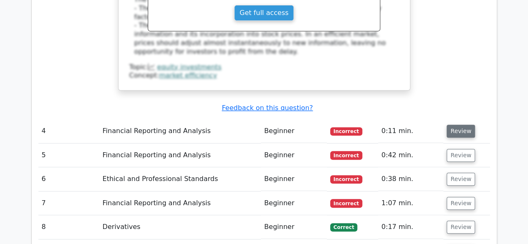
click at [458, 125] on button "Review" at bounding box center [461, 131] width 28 height 13
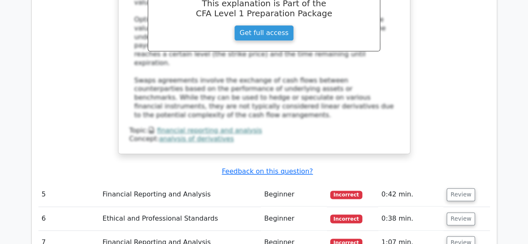
scroll to position [2103, 0]
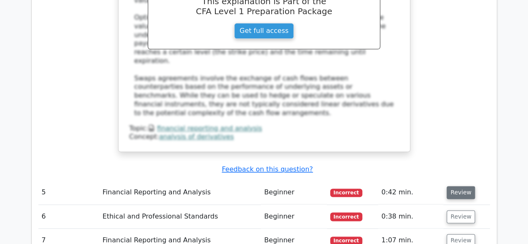
click at [466, 186] on button "Review" at bounding box center [461, 192] width 28 height 13
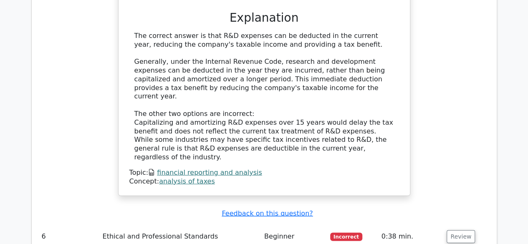
scroll to position [2487, 0]
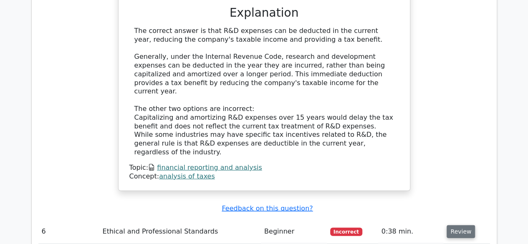
click at [455, 225] on button "Review" at bounding box center [461, 231] width 28 height 13
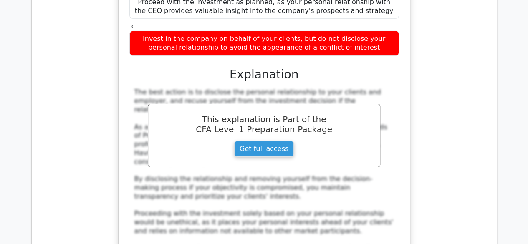
scroll to position [2871, 0]
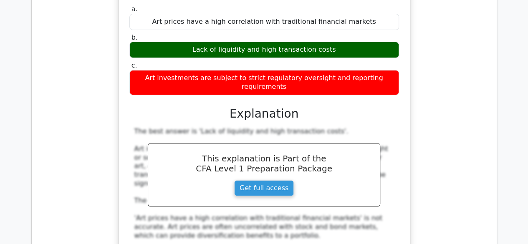
scroll to position [3288, 0]
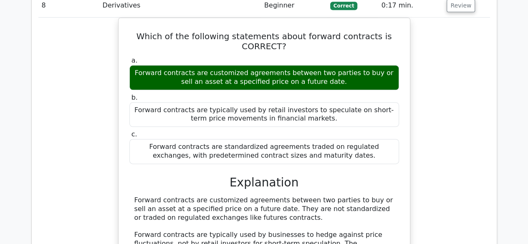
scroll to position [3656, 0]
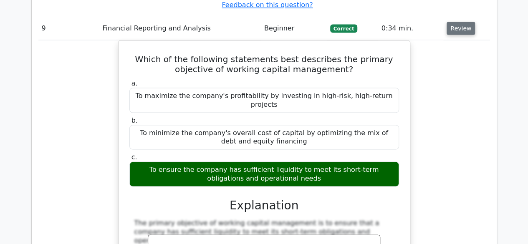
scroll to position [3939, 0]
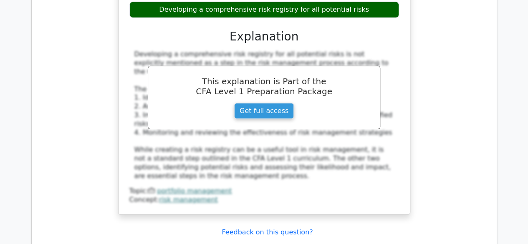
scroll to position [4557, 0]
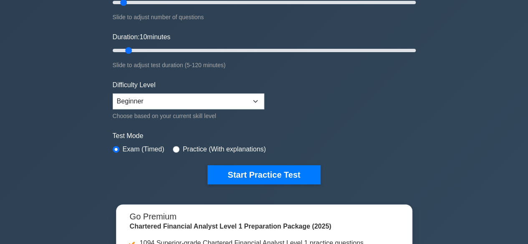
scroll to position [117, 0]
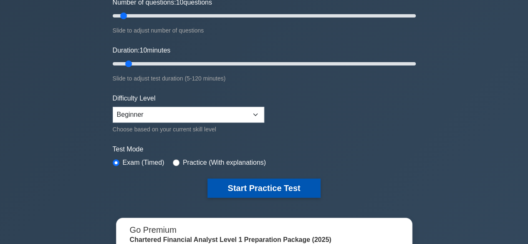
click at [252, 191] on button "Start Practice Test" at bounding box center [263, 188] width 113 height 19
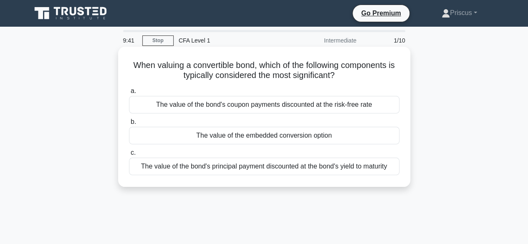
click at [254, 108] on div "The value of the bond's coupon payments discounted at the risk-free rate" at bounding box center [264, 105] width 270 height 18
click at [129, 94] on input "a. The value of the bond's coupon payments discounted at the risk-free rate" at bounding box center [129, 90] width 0 height 5
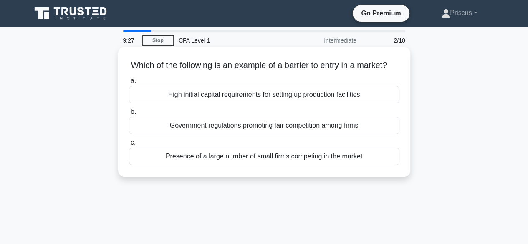
click at [244, 134] on div "Government regulations promoting fair competition among firms" at bounding box center [264, 126] width 270 height 18
click at [129, 115] on input "b. Government regulations promoting fair competition among firms" at bounding box center [129, 111] width 0 height 5
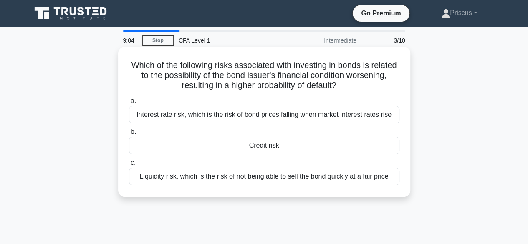
click at [246, 116] on div "Interest rate risk, which is the risk of bond prices falling when market intere…" at bounding box center [264, 115] width 270 height 18
click at [129, 104] on input "a. Interest rate risk, which is the risk of bond prices falling when market int…" at bounding box center [129, 100] width 0 height 5
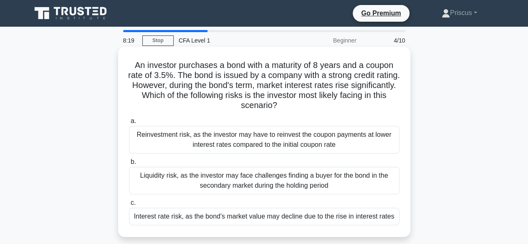
click at [238, 215] on div "Interest rate risk, as the bond's market value may decline due to the rise in i…" at bounding box center [264, 217] width 270 height 18
click at [129, 206] on input "c. Interest rate risk, as the bond's market value may decline due to the rise i…" at bounding box center [129, 202] width 0 height 5
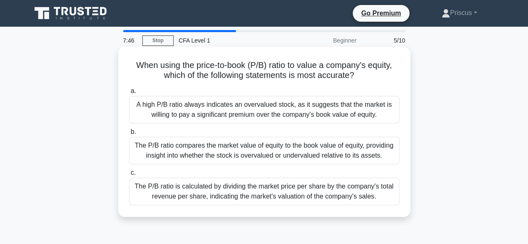
click at [239, 157] on div "The P/B ratio compares the market value of equity to the book value of equity, …" at bounding box center [264, 151] width 270 height 28
click at [129, 135] on input "b. The P/B ratio compares the market value of equity to the book value of equit…" at bounding box center [129, 131] width 0 height 5
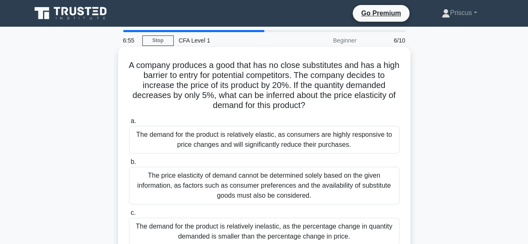
click at [245, 136] on div "The demand for the product is relatively elastic, as consumers are highly respo…" at bounding box center [264, 140] width 270 height 28
click at [129, 124] on input "a. The demand for the product is relatively elastic, as consumers are highly re…" at bounding box center [129, 121] width 0 height 5
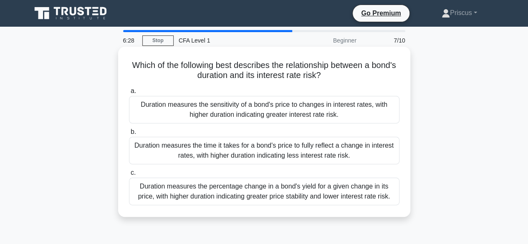
click at [244, 111] on div "Duration measures the sensitivity of a bond's price to changes in interest rate…" at bounding box center [264, 110] width 270 height 28
click at [129, 94] on input "a. Duration measures the sensitivity of a bond's price to changes in interest r…" at bounding box center [129, 90] width 0 height 5
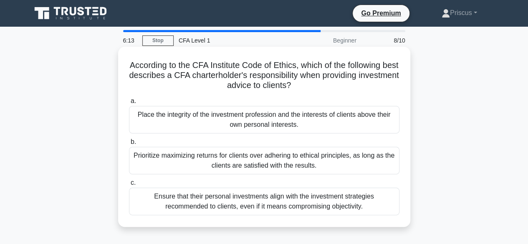
click at [247, 120] on div "Place the integrity of the investment profession and the interests of clients a…" at bounding box center [264, 120] width 270 height 28
click at [129, 104] on input "a. Place the integrity of the investment profession and the interests of client…" at bounding box center [129, 100] width 0 height 5
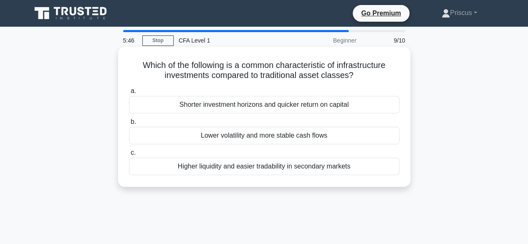
click at [234, 107] on div "Shorter investment horizons and quicker return on capital" at bounding box center [264, 105] width 270 height 18
click at [129, 94] on input "a. Shorter investment horizons and quicker return on capital" at bounding box center [129, 90] width 0 height 5
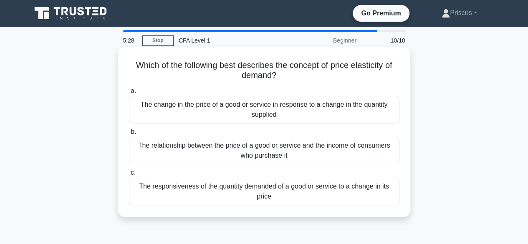
click at [254, 194] on div "The responsiveness of the quantity demanded of a good or service to a change in…" at bounding box center [264, 192] width 270 height 28
click at [129, 176] on input "c. The responsiveness of the quantity demanded of a good or service to a change…" at bounding box center [129, 172] width 0 height 5
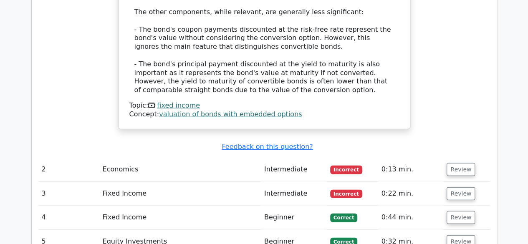
scroll to position [901, 0]
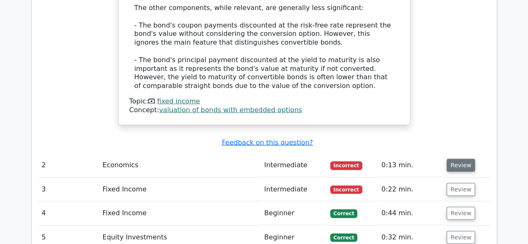
click at [461, 159] on button "Review" at bounding box center [461, 165] width 28 height 13
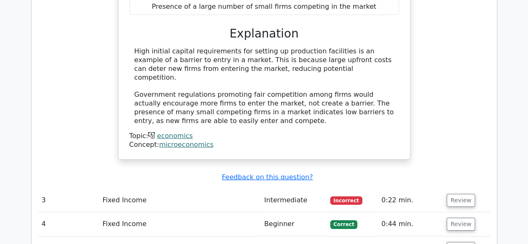
scroll to position [1219, 0]
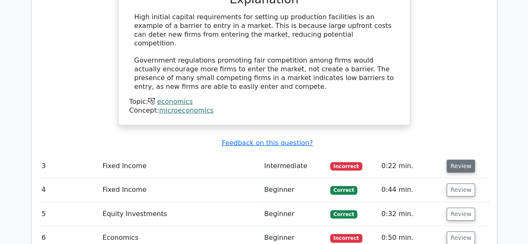
click at [463, 160] on button "Review" at bounding box center [461, 166] width 28 height 13
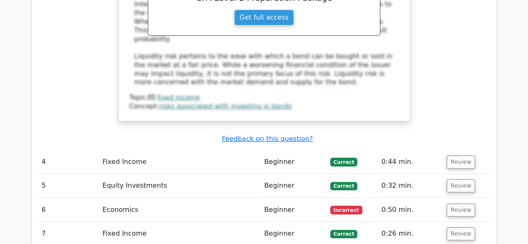
scroll to position [1619, 0]
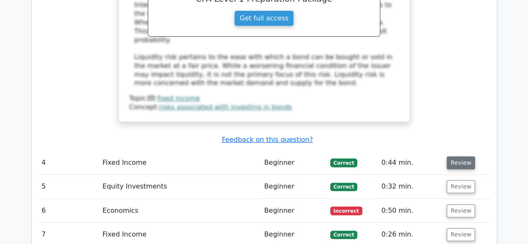
click at [457, 156] on button "Review" at bounding box center [461, 162] width 28 height 13
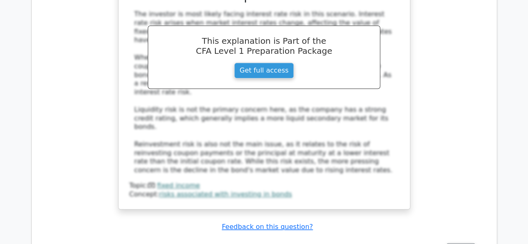
scroll to position [2036, 0]
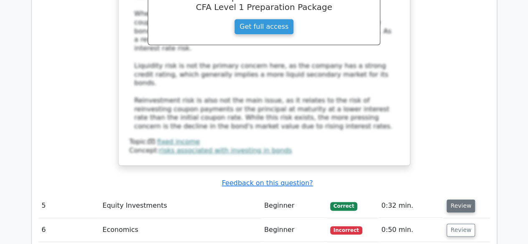
click at [462, 199] on button "Review" at bounding box center [461, 205] width 28 height 13
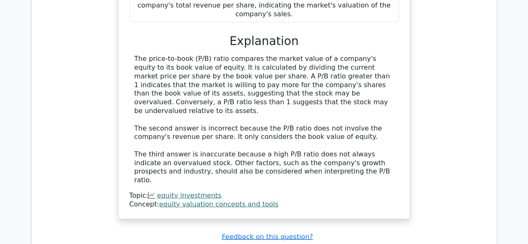
scroll to position [2420, 0]
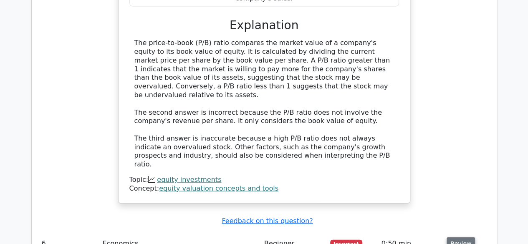
click at [461, 237] on button "Review" at bounding box center [461, 243] width 28 height 13
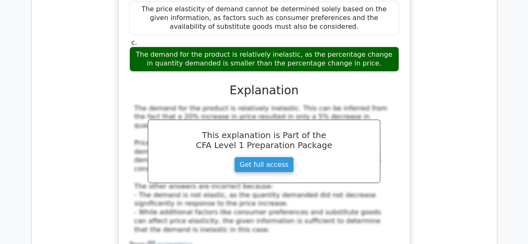
scroll to position [2821, 0]
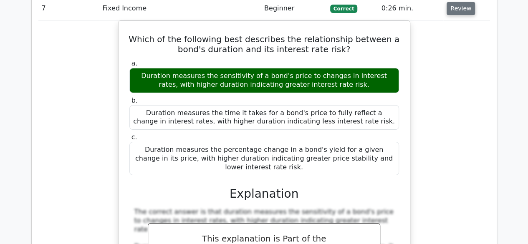
scroll to position [3121, 0]
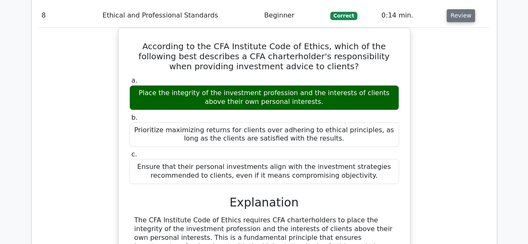
scroll to position [3522, 0]
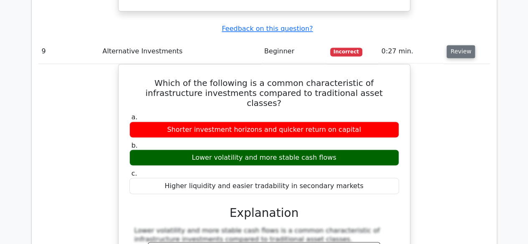
scroll to position [3956, 0]
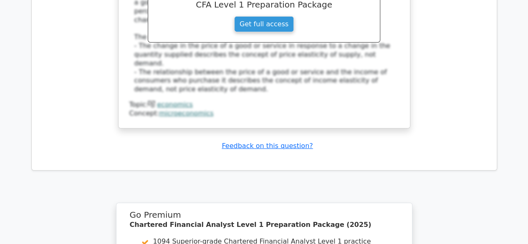
scroll to position [4540, 0]
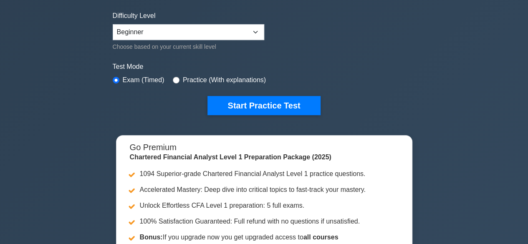
scroll to position [200, 0]
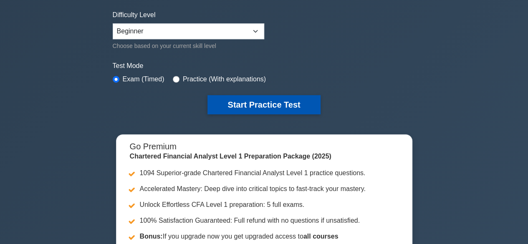
click at [247, 102] on button "Start Practice Test" at bounding box center [263, 104] width 113 height 19
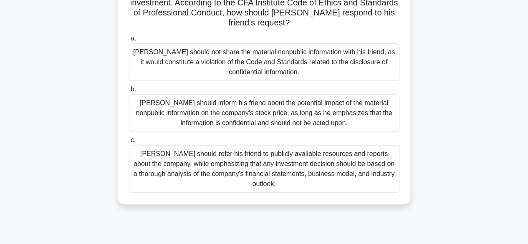
scroll to position [134, 0]
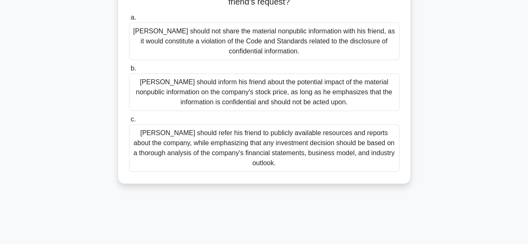
click at [261, 147] on div "[PERSON_NAME] should refer his friend to publicly available resources and repor…" at bounding box center [264, 148] width 270 height 48
click at [129, 122] on input "c. [PERSON_NAME] should refer his friend to publicly available resources and re…" at bounding box center [129, 119] width 0 height 5
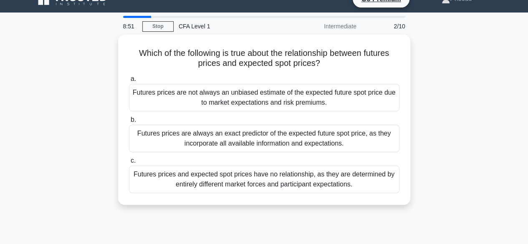
scroll to position [0, 0]
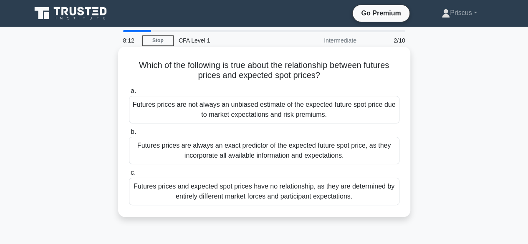
click at [258, 151] on div "Futures prices are always an exact predictor of the expected future spot price,…" at bounding box center [264, 151] width 270 height 28
click at [129, 135] on input "b. Futures prices are always an exact predictor of the expected future spot pri…" at bounding box center [129, 131] width 0 height 5
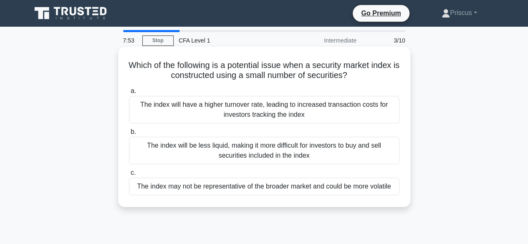
click at [249, 104] on div "The index will have a higher turnover rate, leading to increased transaction co…" at bounding box center [264, 110] width 270 height 28
click at [129, 94] on input "a. The index will have a higher turnover rate, leading to increased transaction…" at bounding box center [129, 90] width 0 height 5
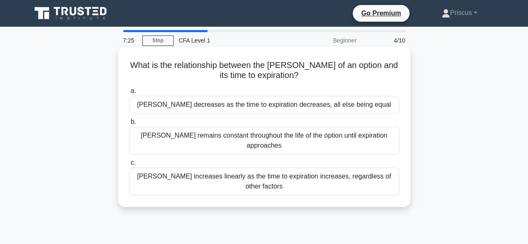
click at [240, 173] on div "[PERSON_NAME] increases linearly as the time to expiration increases, regardles…" at bounding box center [264, 182] width 270 height 28
click at [129, 166] on input "[PERSON_NAME] increases linearly as the time to expiration increases, regardles…" at bounding box center [129, 162] width 0 height 5
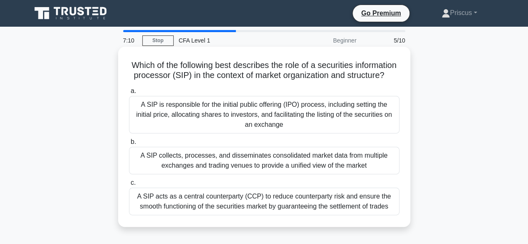
click at [230, 203] on div "A SIP acts as a central counterparty (CCP) to reduce counterparty risk and ensu…" at bounding box center [264, 202] width 270 height 28
click at [129, 186] on input "c. A SIP acts as a central counterparty (CCP) to reduce counterparty risk and e…" at bounding box center [129, 182] width 0 height 5
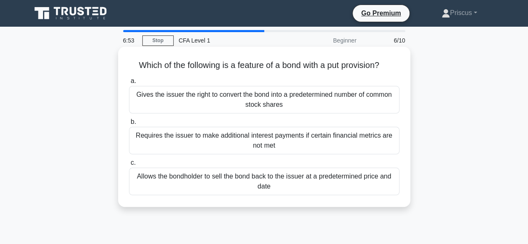
click at [238, 182] on div "Allows the bondholder to sell the bond back to the issuer at a predetermined pr…" at bounding box center [264, 182] width 270 height 28
click at [129, 166] on input "c. Allows the bondholder to sell the bond back to the issuer at a predetermined…" at bounding box center [129, 162] width 0 height 5
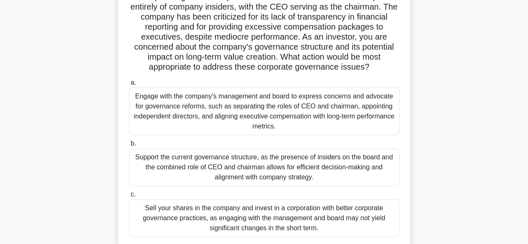
scroll to position [83, 0]
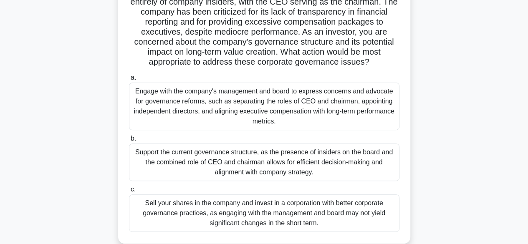
click at [261, 99] on div "Engage with the company's management and board to express concerns and advocate…" at bounding box center [264, 107] width 270 height 48
click at [129, 81] on input "a. Engage with the company's management and board to express concerns and advoc…" at bounding box center [129, 77] width 0 height 5
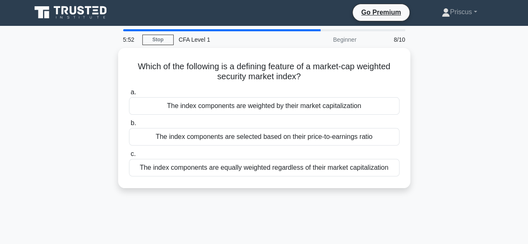
scroll to position [0, 0]
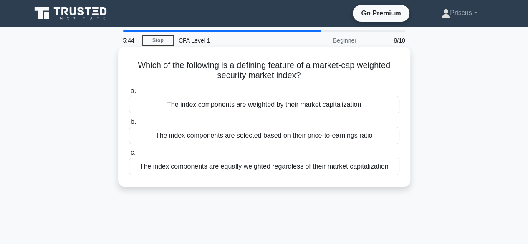
click at [262, 108] on div "The index components are weighted by their market capitalization" at bounding box center [264, 105] width 270 height 18
click at [129, 94] on input "a. The index components are weighted by their market capitalization" at bounding box center [129, 90] width 0 height 5
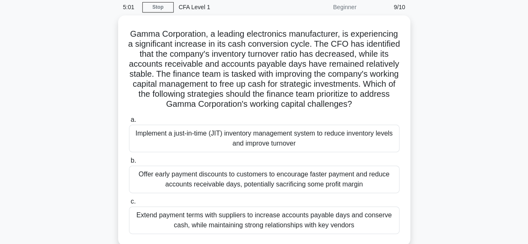
scroll to position [50, 0]
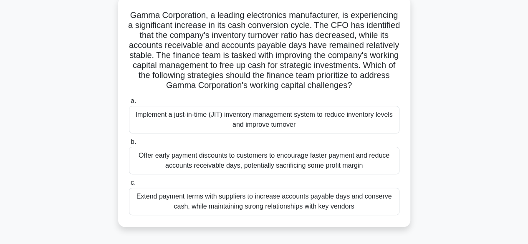
click at [231, 173] on div "Offer early payment discounts to customers to encourage faster payment and redu…" at bounding box center [264, 161] width 270 height 28
click at [129, 145] on input "b. Offer early payment discounts to customers to encourage faster payment and r…" at bounding box center [129, 141] width 0 height 5
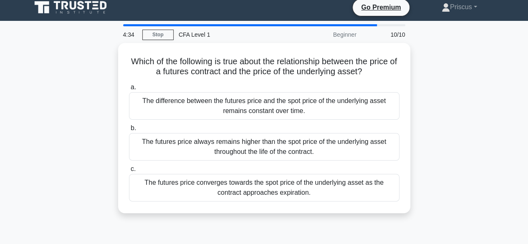
scroll to position [0, 0]
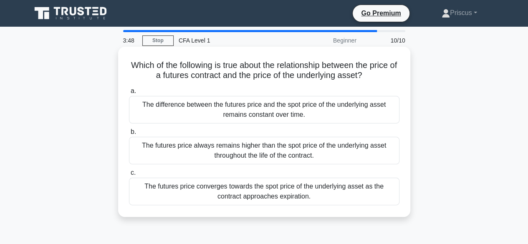
click at [237, 194] on div "The futures price converges towards the spot price of the underlying asset as t…" at bounding box center [264, 192] width 270 height 28
click at [129, 176] on input "c. The futures price converges towards the spot price of the underlying asset a…" at bounding box center [129, 172] width 0 height 5
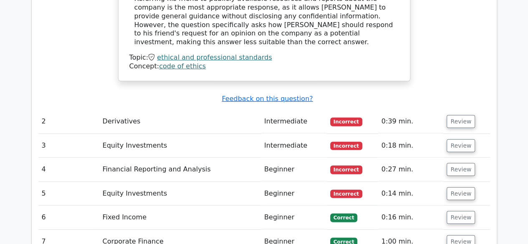
scroll to position [1128, 0]
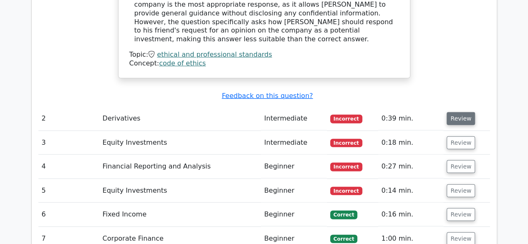
click at [458, 112] on button "Review" at bounding box center [461, 118] width 28 height 13
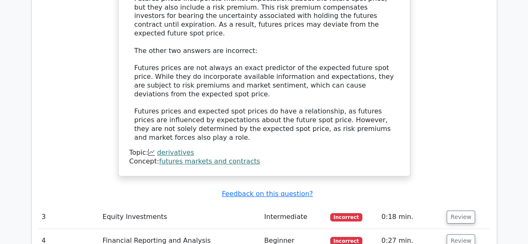
scroll to position [1478, 0]
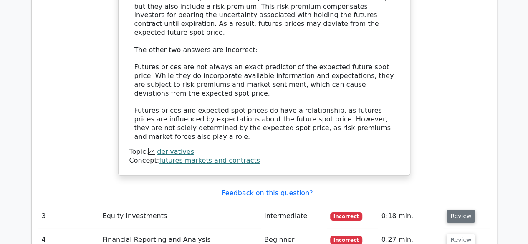
click at [459, 210] on button "Review" at bounding box center [461, 216] width 28 height 13
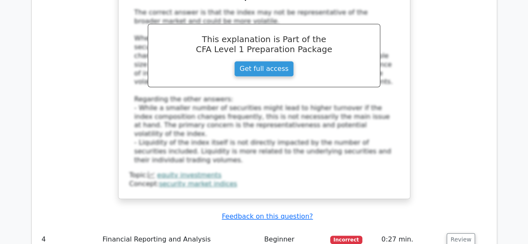
scroll to position [1879, 0]
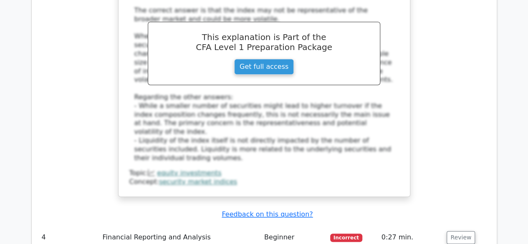
click at [459, 231] on button "Review" at bounding box center [461, 237] width 28 height 13
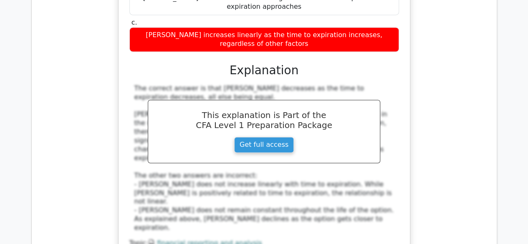
scroll to position [2246, 0]
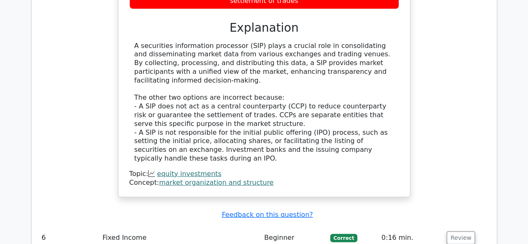
scroll to position [2763, 0]
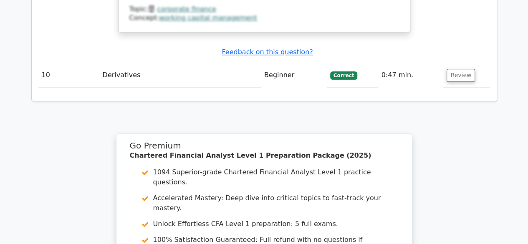
scroll to position [3502, 0]
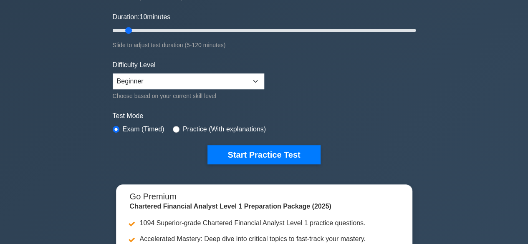
scroll to position [167, 0]
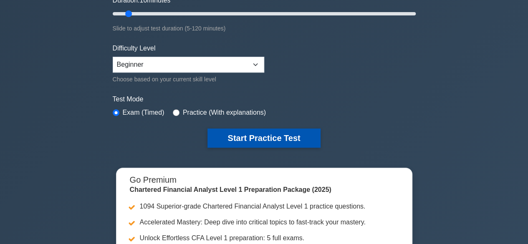
click at [252, 134] on button "Start Practice Test" at bounding box center [263, 138] width 113 height 19
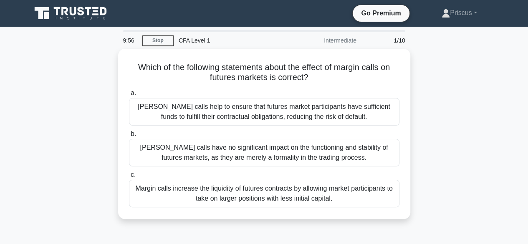
click at [104, 106] on div "Which of the following statements about the effect of margin calls on futures m…" at bounding box center [264, 139] width 476 height 180
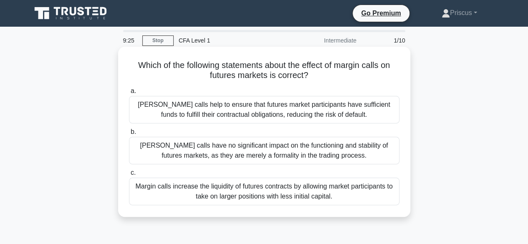
click at [250, 111] on div "[PERSON_NAME] calls help to ensure that futures market participants have suffic…" at bounding box center [264, 110] width 270 height 28
click at [129, 94] on input "a. [PERSON_NAME] calls help to ensure that futures market participants have suf…" at bounding box center [129, 90] width 0 height 5
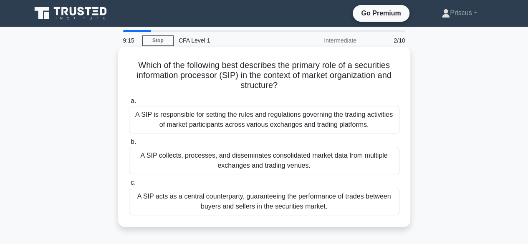
click at [255, 157] on div "A SIP collects, processes, and disseminates consolidated market data from multi…" at bounding box center [264, 161] width 270 height 28
click at [129, 145] on input "b. A SIP collects, processes, and disseminates consolidated market data from mu…" at bounding box center [129, 141] width 0 height 5
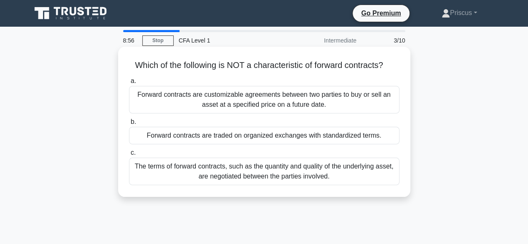
click at [253, 141] on div "Forward contracts are traded on organized exchanges with standardized terms." at bounding box center [264, 136] width 270 height 18
click at [129, 125] on input "b. Forward contracts are traded on organized exchanges with standardized terms." at bounding box center [129, 121] width 0 height 5
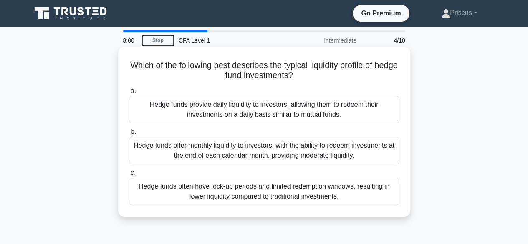
click at [239, 151] on div "Hedge funds offer monthly liquidity to investors, with the ability to redeem in…" at bounding box center [264, 151] width 270 height 28
click at [129, 135] on input "b. Hedge funds offer monthly liquidity to investors, with the ability to redeem…" at bounding box center [129, 131] width 0 height 5
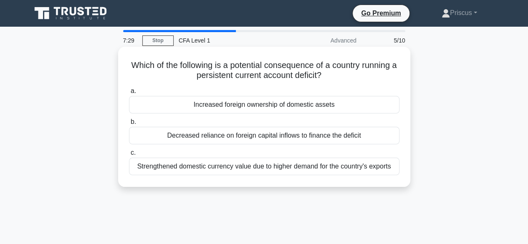
click at [235, 105] on div "Increased foreign ownership of domestic assets" at bounding box center [264, 105] width 270 height 18
click at [129, 94] on input "a. Increased foreign ownership of domestic assets" at bounding box center [129, 90] width 0 height 5
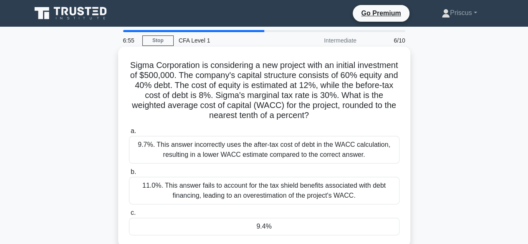
click at [203, 181] on div "11.0%. This answer fails to account for the tax shield benefits associated with…" at bounding box center [264, 191] width 270 height 28
click at [129, 175] on input "b. 11.0%. This answer fails to account for the tax shield benefits associated w…" at bounding box center [129, 171] width 0 height 5
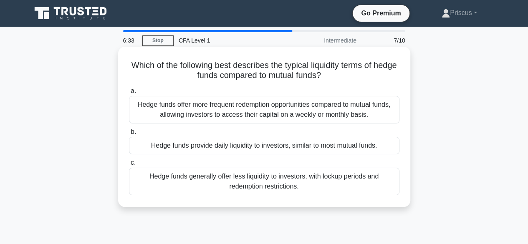
click at [216, 108] on div "Hedge funds offer more frequent redemption opportunities compared to mutual fun…" at bounding box center [264, 110] width 270 height 28
click at [129, 94] on input "a. Hedge funds offer more frequent redemption opportunities compared to mutual …" at bounding box center [129, 90] width 0 height 5
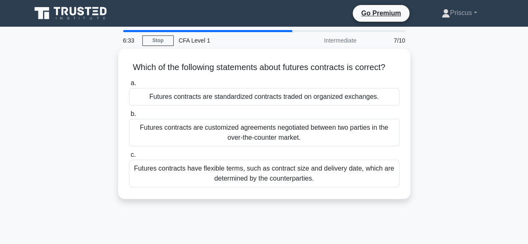
click at [216, 106] on div "Futures contracts are standardized contracts traded on organized exchanges." at bounding box center [264, 97] width 270 height 18
click at [129, 86] on input "a. Futures contracts are standardized contracts traded on organized exchanges." at bounding box center [129, 83] width 0 height 5
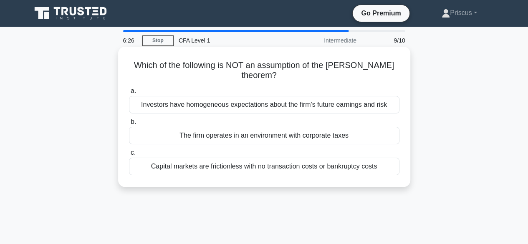
click at [220, 133] on div "The firm operates in an environment with corporate taxes" at bounding box center [264, 136] width 270 height 18
click at [129, 125] on input "b. The firm operates in an environment with corporate taxes" at bounding box center [129, 121] width 0 height 5
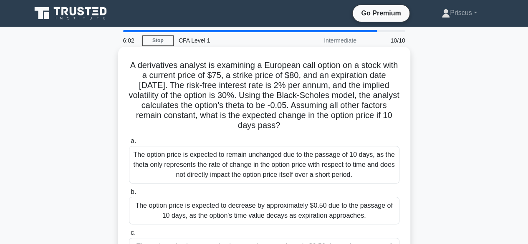
click at [239, 154] on div "The option price is expected to remain unchanged due to the passage of 10 days,…" at bounding box center [264, 165] width 270 height 38
click at [129, 144] on input "a. The option price is expected to remain unchanged due to the passage of 10 da…" at bounding box center [129, 141] width 0 height 5
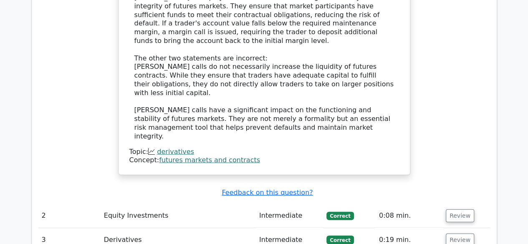
scroll to position [968, 0]
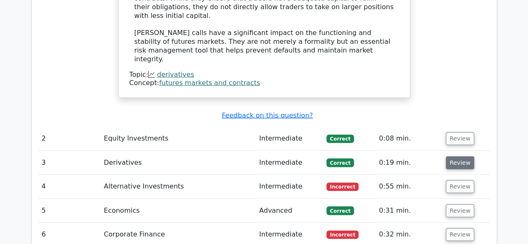
click at [453, 156] on button "Review" at bounding box center [460, 162] width 28 height 13
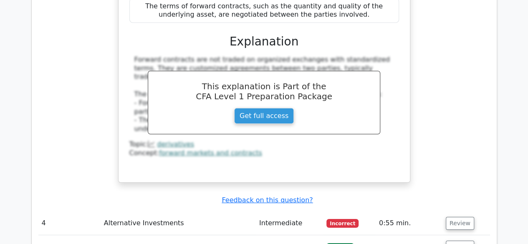
scroll to position [1285, 0]
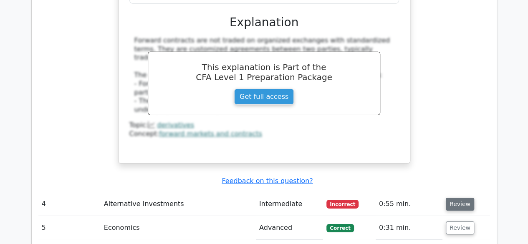
click at [457, 198] on button "Review" at bounding box center [460, 204] width 28 height 13
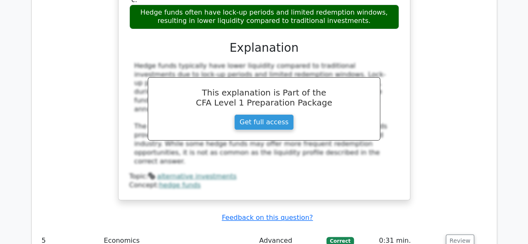
scroll to position [1619, 0]
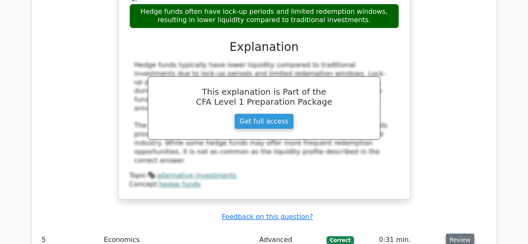
click at [459, 234] on button "Review" at bounding box center [460, 240] width 28 height 13
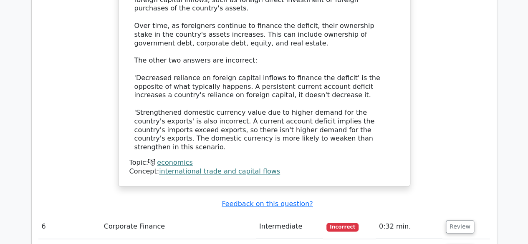
scroll to position [2087, 0]
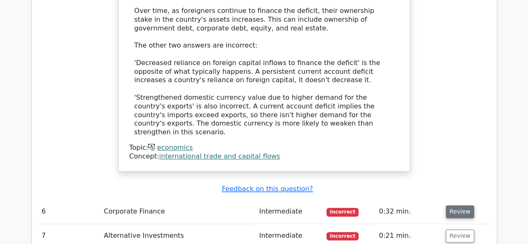
click at [455, 205] on button "Review" at bounding box center [460, 211] width 28 height 13
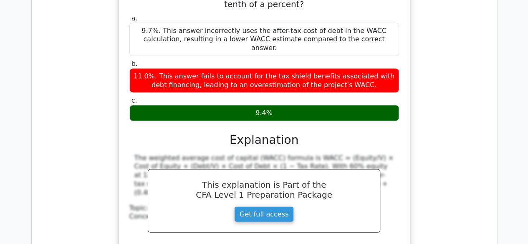
scroll to position [2387, 0]
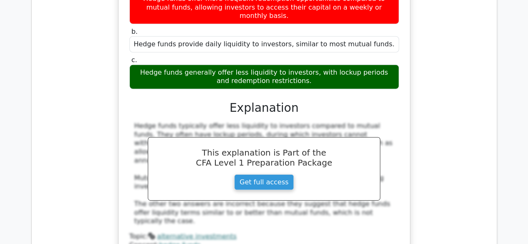
scroll to position [2771, 0]
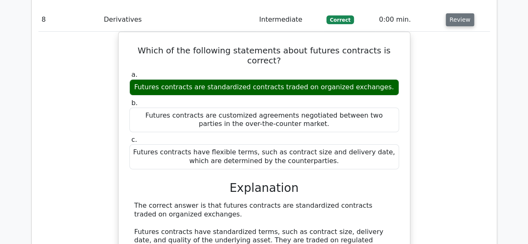
scroll to position [3138, 0]
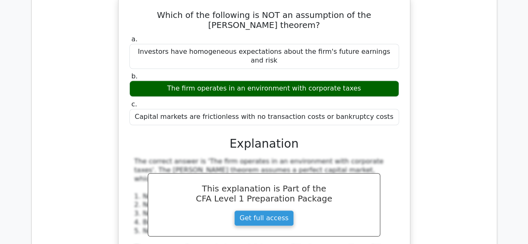
scroll to position [3505, 0]
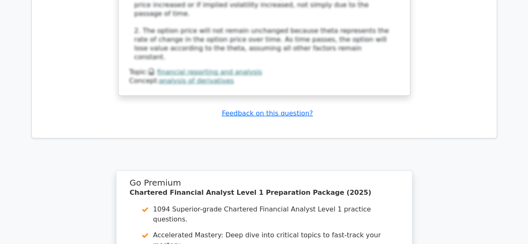
scroll to position [4291, 0]
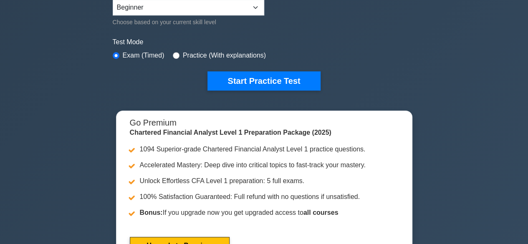
scroll to position [234, 0]
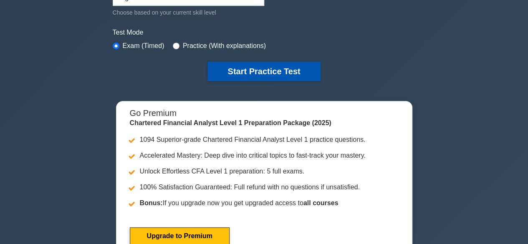
click at [275, 67] on button "Start Practice Test" at bounding box center [263, 71] width 113 height 19
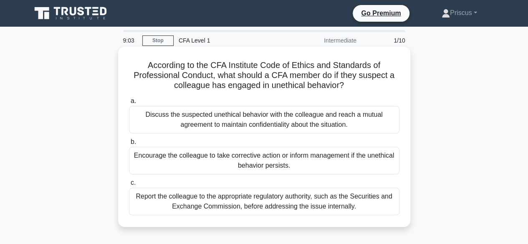
click at [265, 164] on div "Encourage the colleague to take corrective action or inform management if the u…" at bounding box center [264, 161] width 270 height 28
click at [129, 145] on input "b. Encourage the colleague to take corrective action or inform management if th…" at bounding box center [129, 141] width 0 height 5
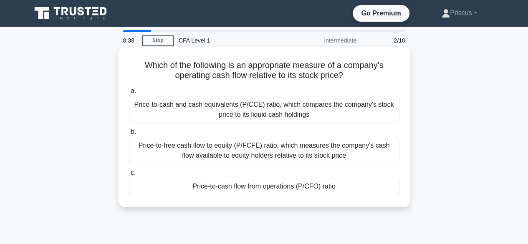
click at [262, 184] on div "Price-to-cash flow from operations (P/CFO) ratio" at bounding box center [264, 187] width 270 height 18
click at [129, 176] on input "c. Price-to-cash flow from operations (P/CFO) ratio" at bounding box center [129, 172] width 0 height 5
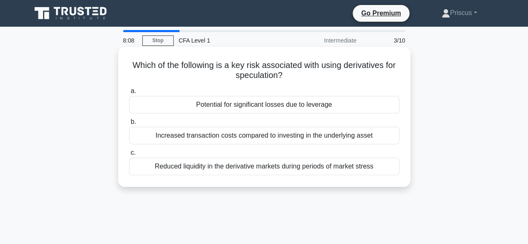
click at [269, 138] on div "Increased transaction costs compared to investing in the underlying asset" at bounding box center [264, 136] width 270 height 18
click at [129, 125] on input "b. Increased transaction costs compared to investing in the underlying asset" at bounding box center [129, 121] width 0 height 5
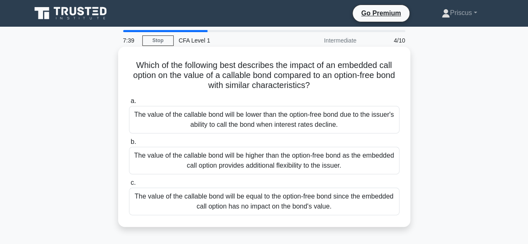
click at [264, 121] on div "The value of the callable bond will be lower than the option-free bond due to t…" at bounding box center [264, 120] width 270 height 28
click at [129, 104] on input "a. The value of the callable bond will be lower than the option-free bond due t…" at bounding box center [129, 100] width 0 height 5
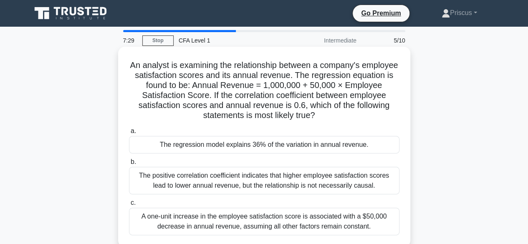
click at [255, 141] on div "The regression model explains 36% of the variation in annual revenue." at bounding box center [264, 145] width 270 height 18
click at [129, 134] on input "a. The regression model explains 36% of the variation in annual revenue." at bounding box center [129, 131] width 0 height 5
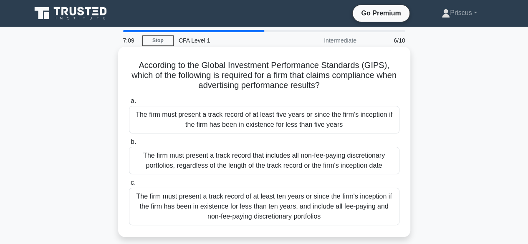
click at [261, 121] on div "The firm must present a track record of at least five years or since the firm's…" at bounding box center [264, 120] width 270 height 28
click at [129, 104] on input "a. The firm must present a track record of at least five years or since the fir…" at bounding box center [129, 100] width 0 height 5
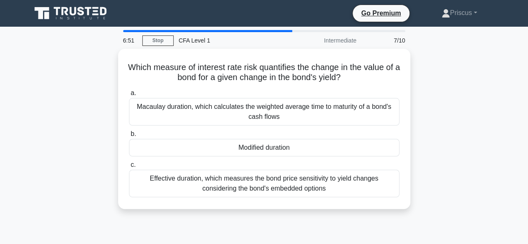
click at [261, 121] on div "Macaulay duration, which calculates the weighted average time to maturity of a …" at bounding box center [264, 112] width 270 height 28
click at [129, 96] on input "a. Macaulay duration, which calculates the weighted average time to maturity of…" at bounding box center [129, 93] width 0 height 5
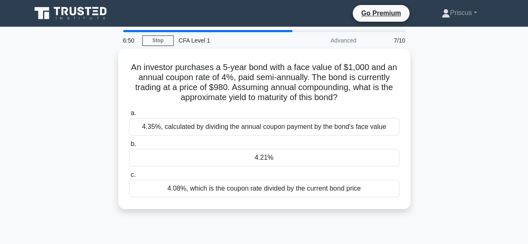
click at [261, 121] on div "4.35%, calculated by dividing the annual coupon payment by the bond's face value" at bounding box center [264, 127] width 270 height 18
click at [129, 116] on input "a. 4.35%, calculated by dividing the annual coupon payment by the bond's face v…" at bounding box center [129, 113] width 0 height 5
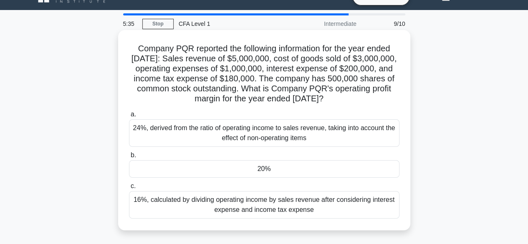
scroll to position [33, 0]
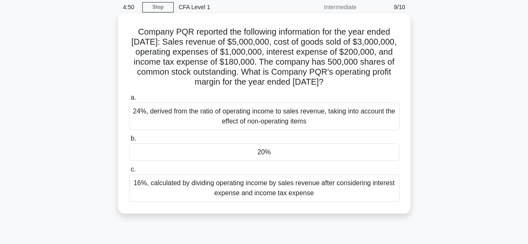
click at [257, 155] on div "20%" at bounding box center [264, 153] width 270 height 18
click at [129, 141] on input "b. 20%" at bounding box center [129, 138] width 0 height 5
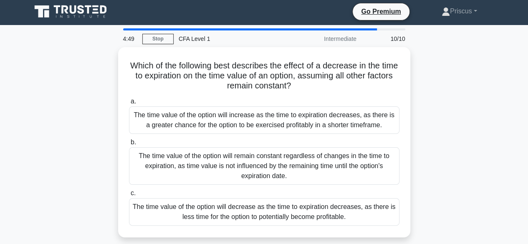
scroll to position [0, 0]
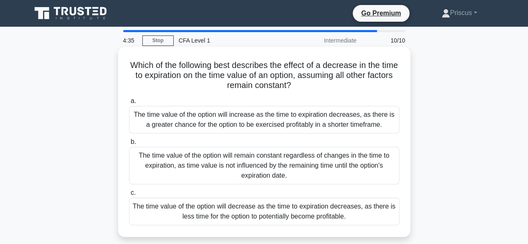
click at [244, 205] on div "The time value of the option will decrease as the time to expiration decreases,…" at bounding box center [264, 212] width 270 height 28
click at [129, 196] on input "c. The time value of the option will decrease as the time to expiration decreas…" at bounding box center [129, 192] width 0 height 5
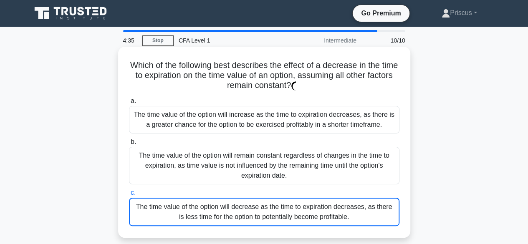
click at [244, 205] on div "The time value of the option will decrease as the time to expiration decreases,…" at bounding box center [264, 212] width 270 height 28
click at [129, 196] on input "c. The time value of the option will decrease as the time to expiration decreas…" at bounding box center [129, 192] width 0 height 5
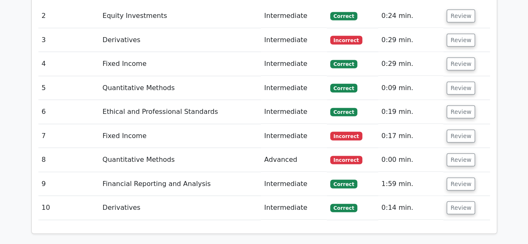
scroll to position [1043, 0]
